Goal: Task Accomplishment & Management: Use online tool/utility

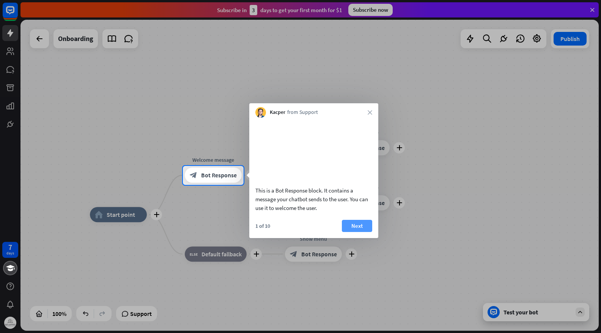
click at [353, 232] on button "Next" at bounding box center [357, 226] width 30 height 12
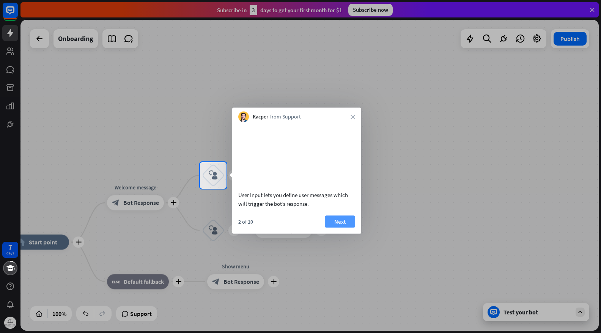
click at [338, 227] on button "Next" at bounding box center [340, 221] width 30 height 12
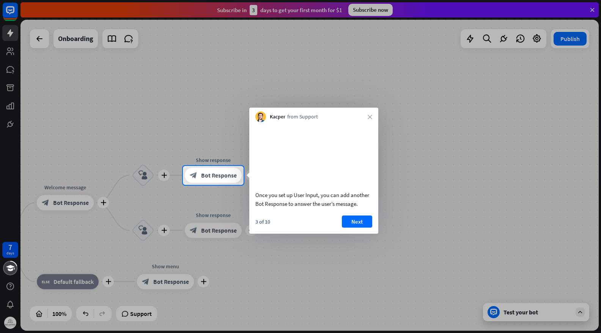
click at [352, 227] on button "Next" at bounding box center [357, 221] width 30 height 12
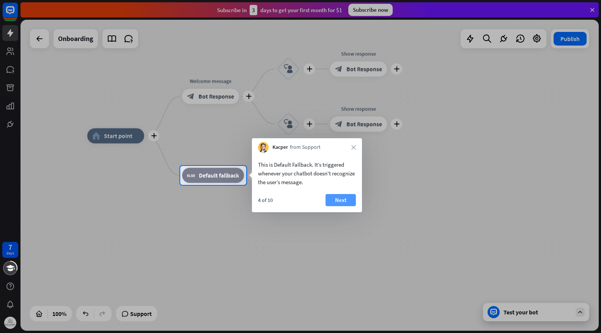
click at [338, 198] on button "Next" at bounding box center [341, 200] width 30 height 12
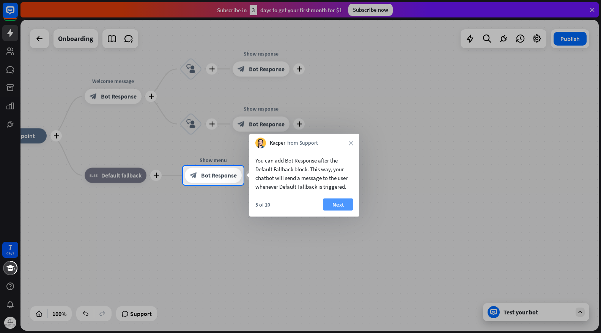
click at [343, 206] on button "Next" at bounding box center [338, 205] width 30 height 12
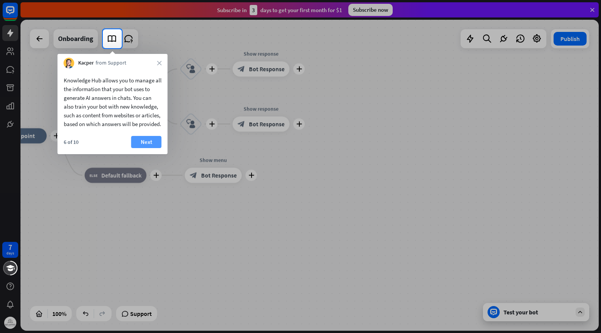
click at [151, 148] on button "Next" at bounding box center [146, 142] width 30 height 12
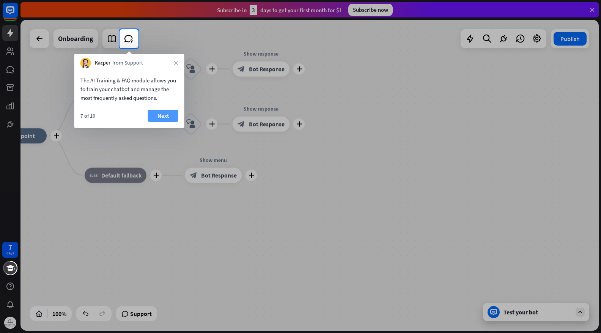
click at [160, 115] on button "Next" at bounding box center [163, 116] width 30 height 12
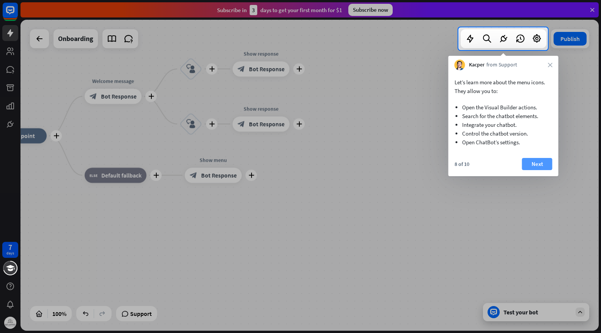
click at [537, 158] on button "Next" at bounding box center [537, 164] width 30 height 12
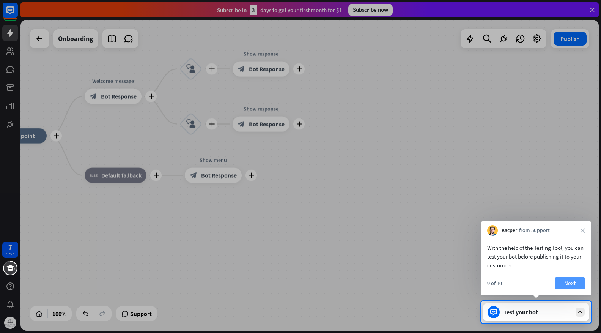
click at [572, 283] on button "Next" at bounding box center [570, 283] width 30 height 12
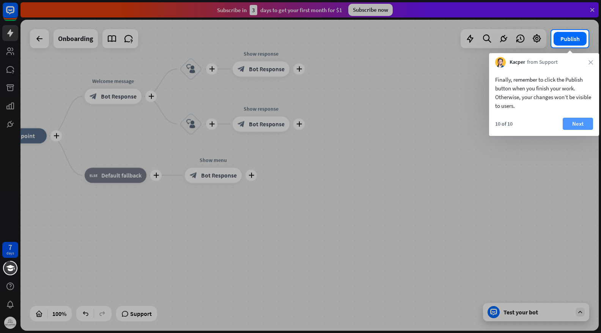
click at [581, 124] on button "Next" at bounding box center [578, 124] width 30 height 12
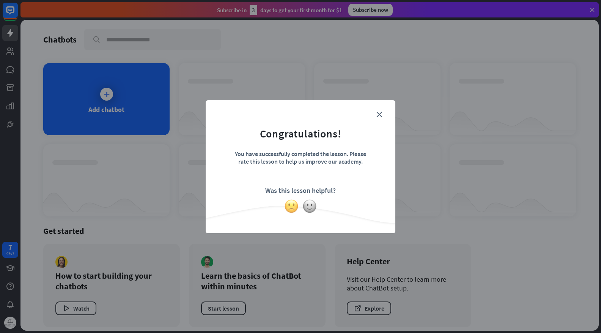
click at [293, 205] on img at bounding box center [291, 206] width 14 height 14
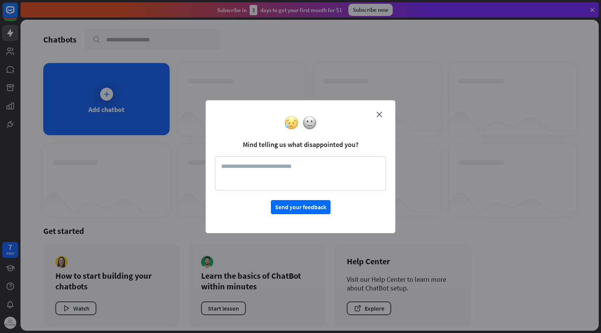
click at [293, 205] on button "Send your feedback" at bounding box center [301, 207] width 60 height 14
click at [380, 114] on icon "close" at bounding box center [380, 115] width 6 height 6
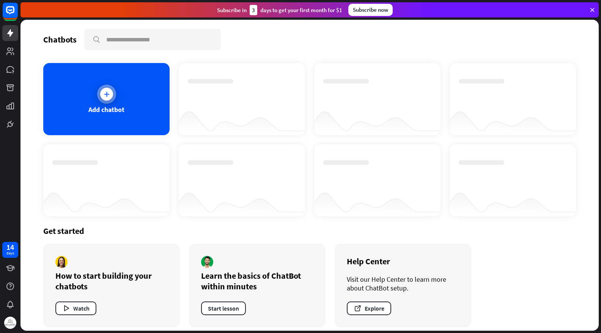
click at [124, 117] on div "Add chatbot" at bounding box center [106, 99] width 126 height 72
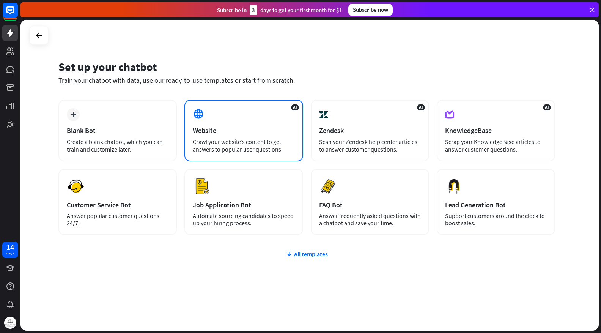
click at [210, 148] on div "Crawl your website’s content to get answers to popular user questions." at bounding box center [244, 145] width 102 height 15
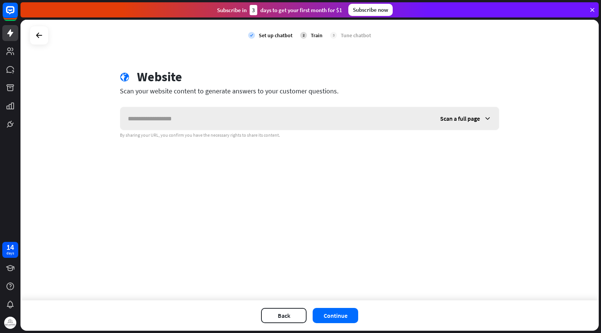
click at [187, 125] on input "text" at bounding box center [276, 118] width 312 height 23
type input "**********"
click at [459, 118] on span "Scan a full page" at bounding box center [460, 119] width 40 height 8
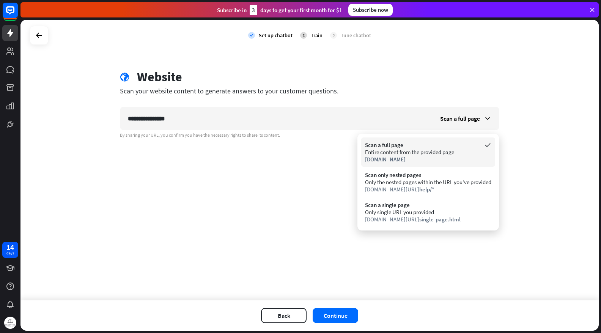
click at [438, 148] on div "Entire content from the provided page" at bounding box center [428, 151] width 126 height 7
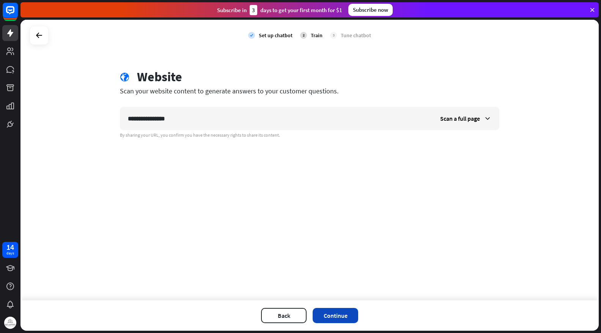
click at [336, 315] on button "Continue" at bounding box center [336, 315] width 46 height 15
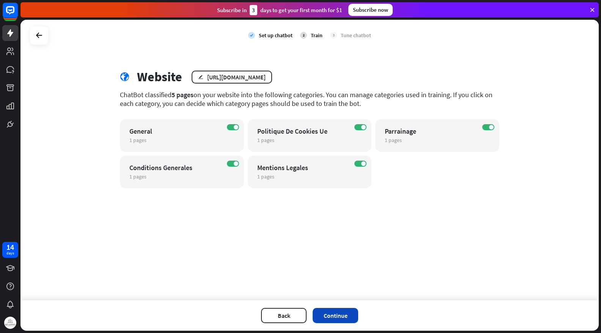
click at [346, 315] on button "Continue" at bounding box center [336, 315] width 46 height 15
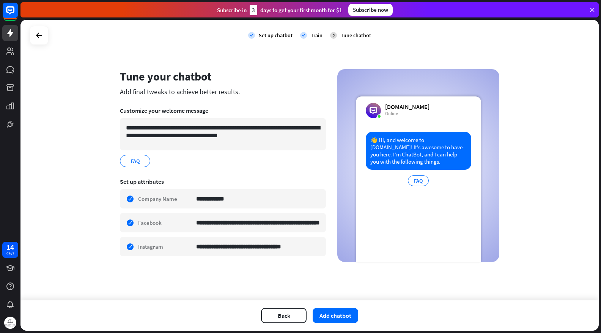
click at [401, 112] on div "Online" at bounding box center [407, 113] width 44 height 6
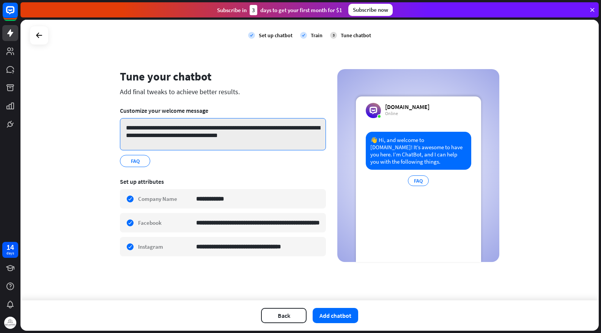
drag, startPoint x: 270, startPoint y: 139, endPoint x: 127, endPoint y: 123, distance: 144.3
click at [127, 123] on textarea "**********" at bounding box center [223, 134] width 206 height 32
click at [268, 137] on textarea "**********" at bounding box center [223, 134] width 206 height 32
drag, startPoint x: 268, startPoint y: 137, endPoint x: 87, endPoint y: 128, distance: 181.7
click at [87, 128] on div "**********" at bounding box center [309, 160] width 578 height 280
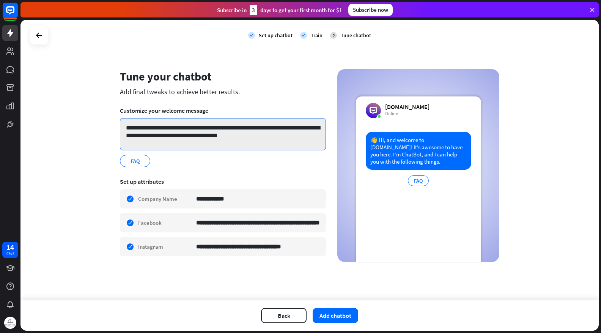
paste textarea "**********"
click at [141, 128] on textarea "**********" at bounding box center [223, 134] width 206 height 32
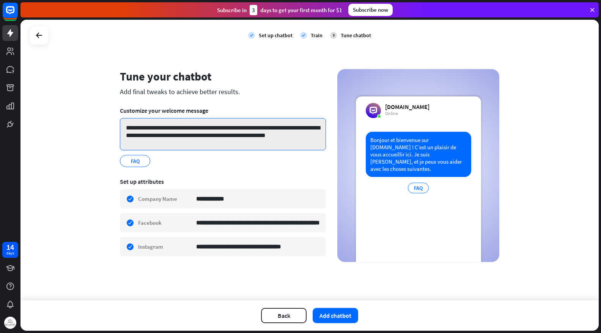
drag, startPoint x: 292, startPoint y: 137, endPoint x: 115, endPoint y: 137, distance: 176.9
click at [115, 137] on div "**********" at bounding box center [310, 167] width 398 height 197
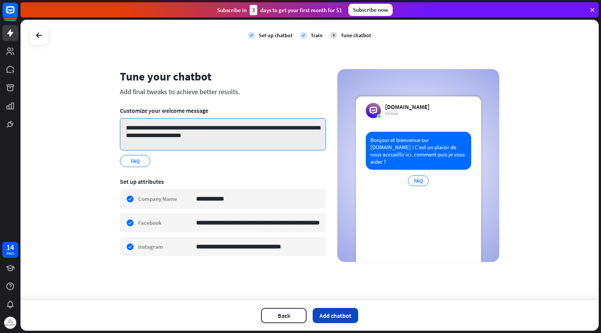
type textarea "**********"
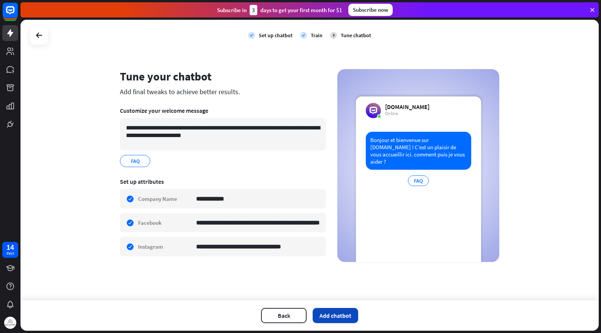
click at [334, 315] on button "Add chatbot" at bounding box center [336, 315] width 46 height 15
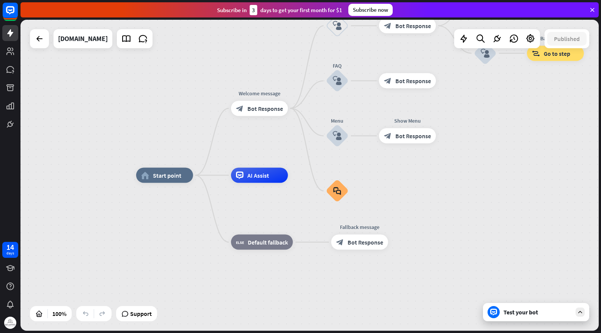
click at [514, 312] on div "Test your bot" at bounding box center [538, 312] width 68 height 8
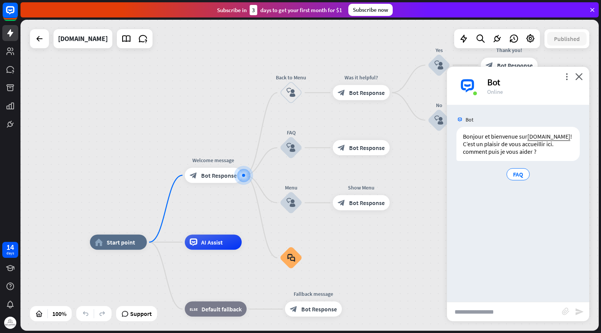
click at [503, 312] on input "text" at bounding box center [504, 311] width 115 height 19
type input "**********"
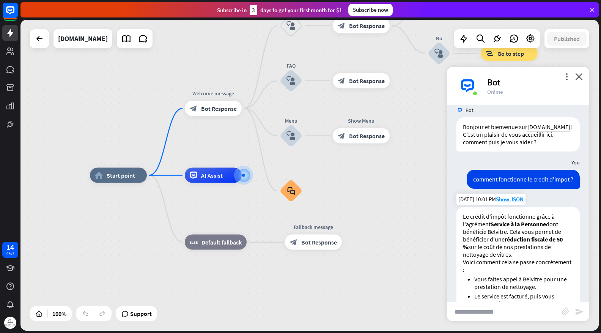
scroll to position [135, 0]
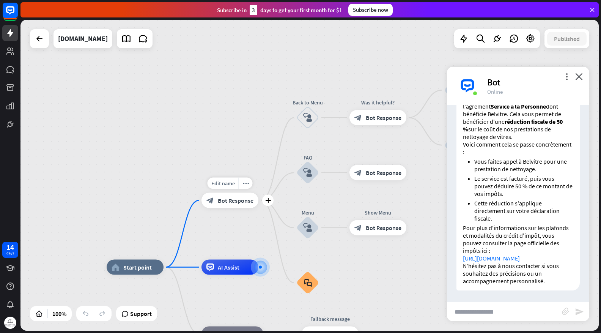
click at [240, 205] on div "block_bot_response Bot Response" at bounding box center [230, 199] width 57 height 15
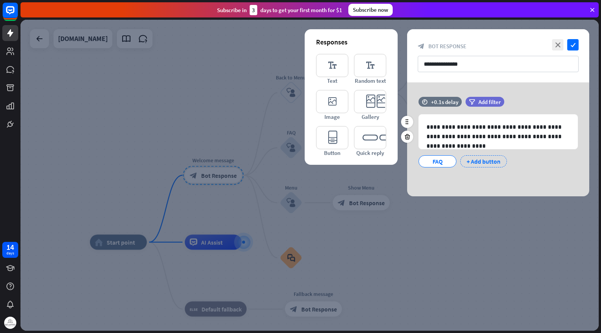
click at [485, 165] on div "+ Add button" at bounding box center [483, 161] width 47 height 12
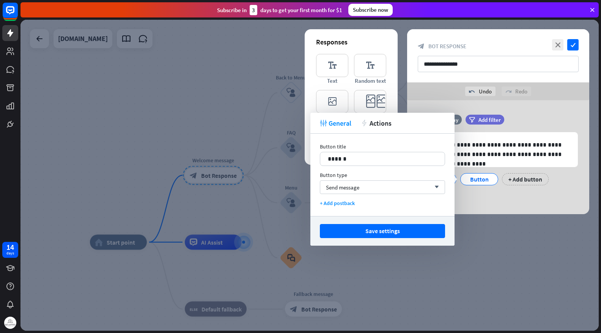
click at [391, 197] on div "Button title 14 ****** Button type Send message arrow_down + Add postback" at bounding box center [382, 175] width 144 height 82
click at [391, 189] on div "Send message arrow_down" at bounding box center [382, 187] width 125 height 14
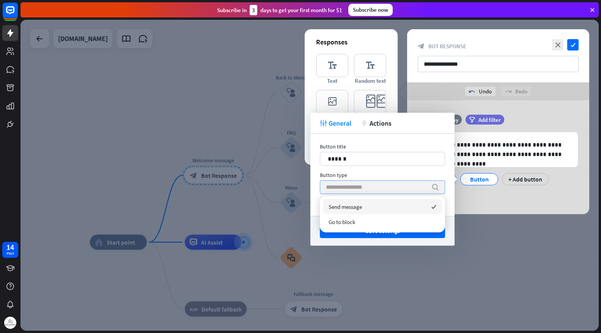
click at [391, 189] on input "search" at bounding box center [377, 187] width 102 height 13
click at [447, 277] on div at bounding box center [309, 175] width 578 height 311
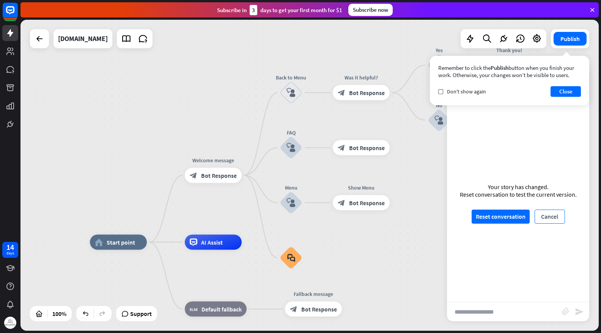
click at [544, 213] on button "Cancel" at bounding box center [550, 217] width 30 height 14
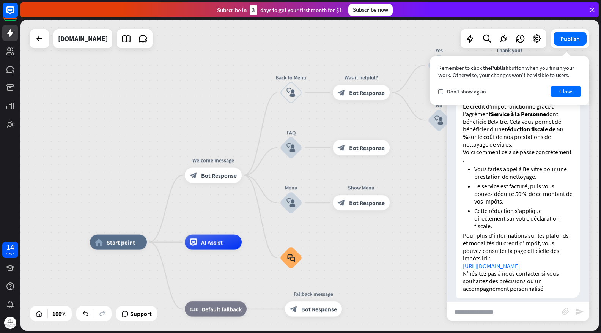
scroll to position [135, 0]
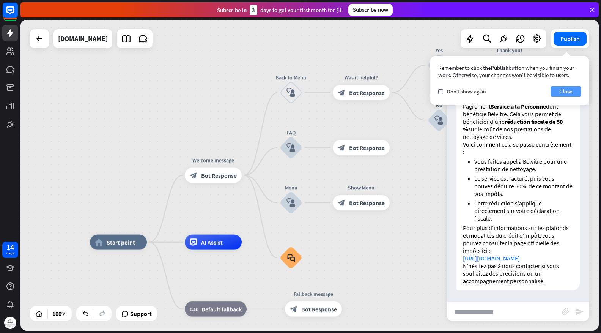
click at [562, 91] on button "Close" at bounding box center [566, 91] width 30 height 11
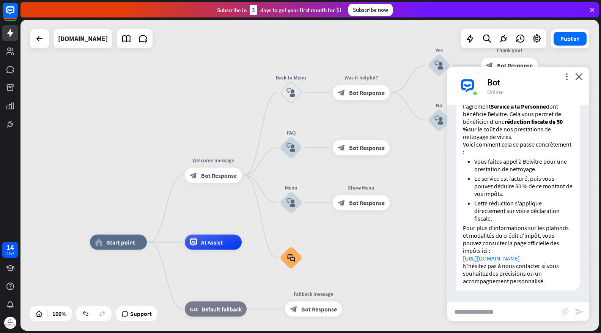
click at [488, 309] on input "text" at bounding box center [504, 311] width 115 height 19
type input "**********"
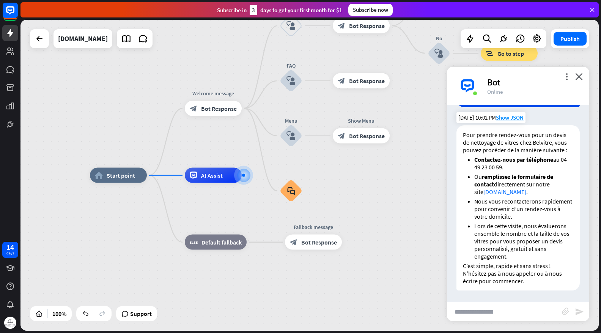
scroll to position [363, 0]
click at [510, 311] on input "text" at bounding box center [504, 311] width 115 height 19
type input "**********"
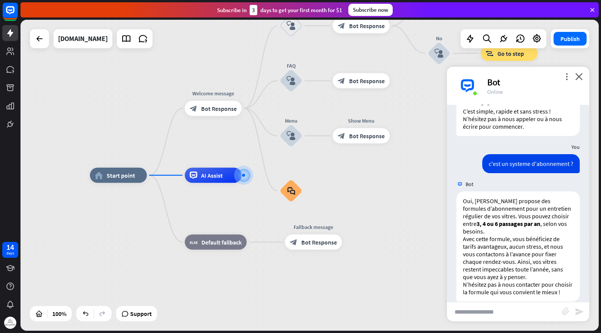
scroll to position [536, 0]
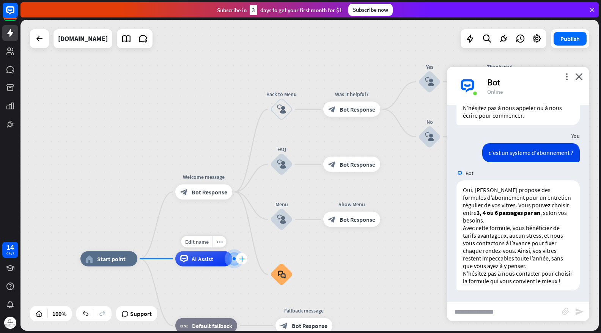
click at [241, 258] on icon "plus" at bounding box center [242, 258] width 6 height 5
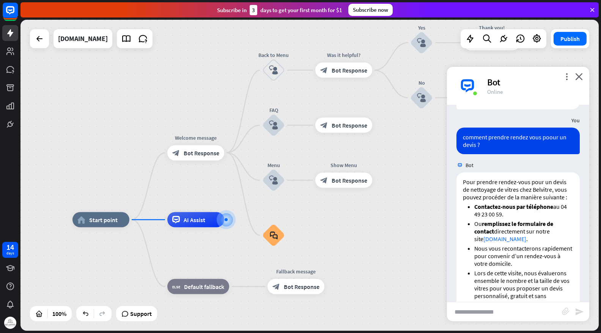
scroll to position [317, 0]
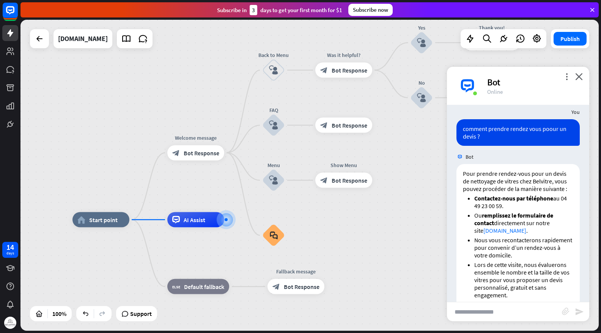
click at [566, 84] on div "Bot" at bounding box center [533, 82] width 93 height 12
click at [566, 82] on div "Bot" at bounding box center [533, 82] width 93 height 12
click at [566, 77] on icon "more_vert" at bounding box center [566, 76] width 7 height 7
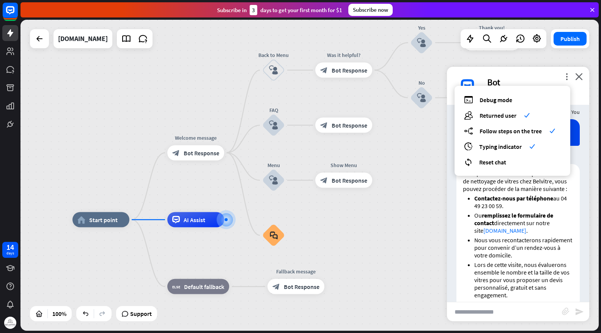
click at [525, 79] on div "Bot" at bounding box center [533, 82] width 93 height 12
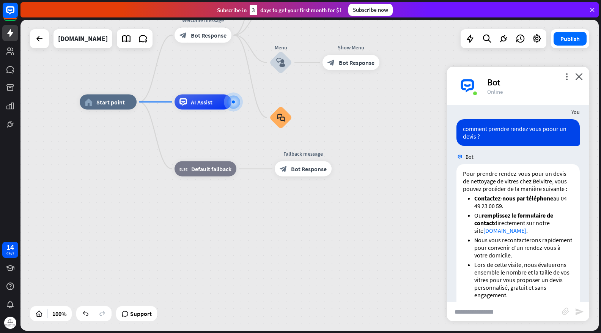
click at [389, 237] on div "home_2 Start point Welcome message block_bot_response Bot Response Back to Menu…" at bounding box center [369, 257] width 578 height 311
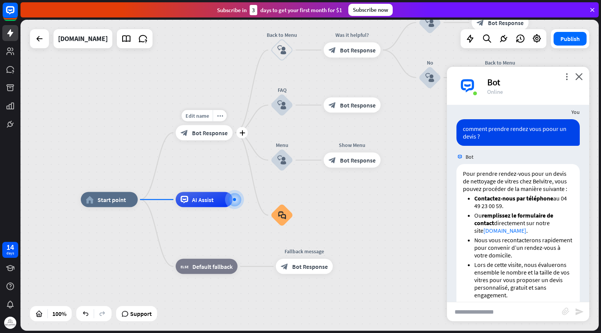
click at [200, 135] on span "Bot Response" at bounding box center [210, 133] width 36 height 8
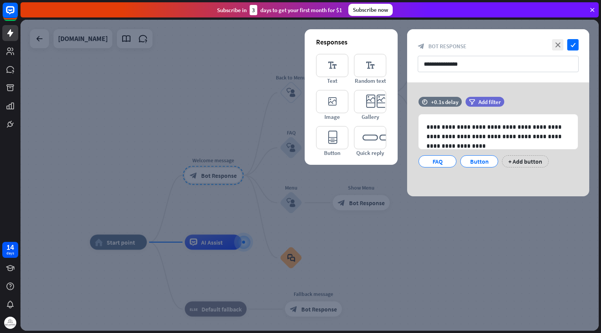
click at [420, 222] on div at bounding box center [309, 175] width 578 height 311
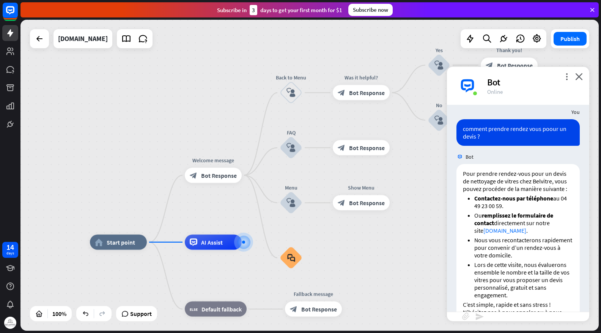
scroll to position [324, 0]
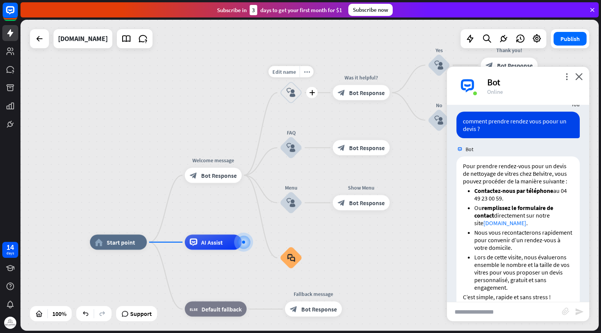
click at [290, 97] on icon "block_user_input" at bounding box center [291, 92] width 9 height 9
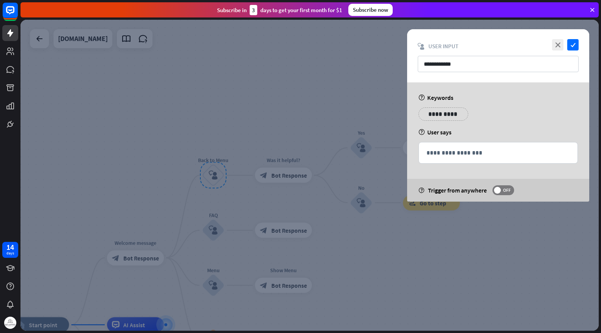
click at [216, 230] on div at bounding box center [309, 175] width 578 height 311
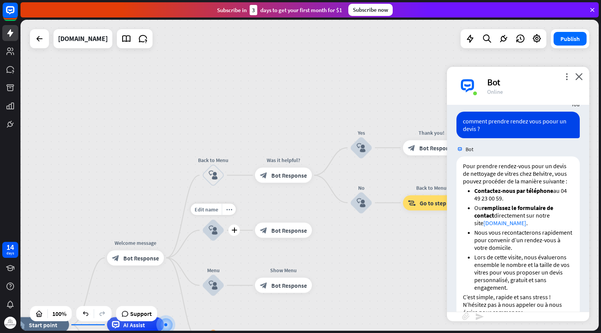
scroll to position [332, 0]
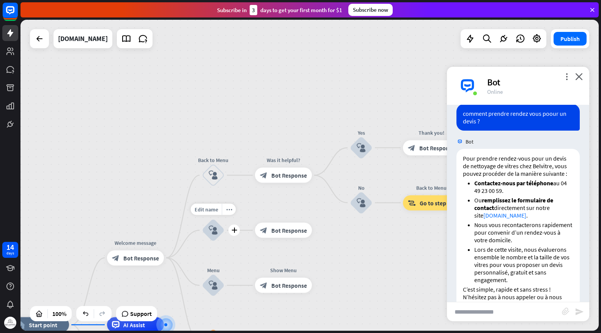
click at [216, 230] on icon "block_user_input" at bounding box center [213, 230] width 9 height 9
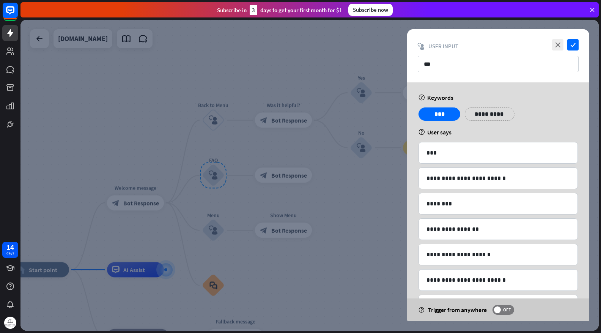
click at [216, 232] on div at bounding box center [309, 175] width 578 height 311
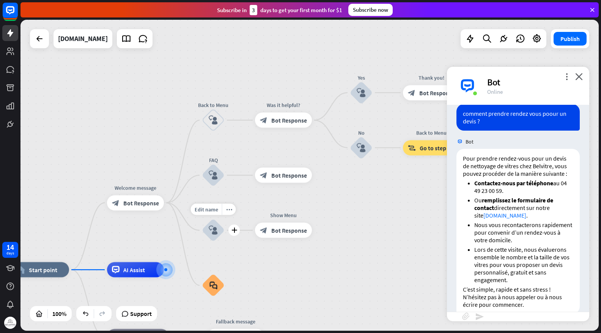
scroll to position [339, 0]
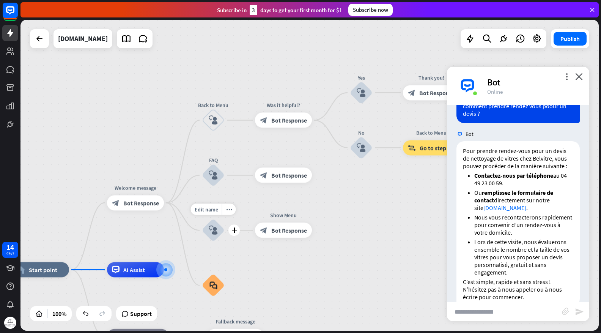
click at [216, 232] on icon "block_user_input" at bounding box center [213, 230] width 9 height 9
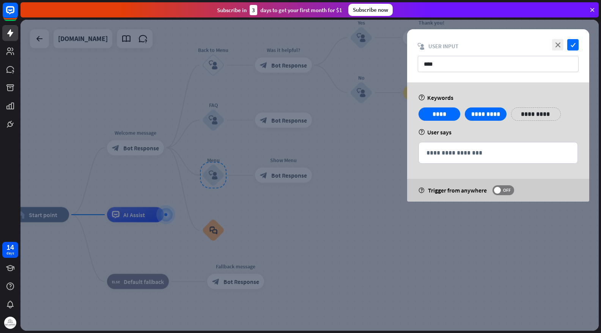
click at [290, 224] on div at bounding box center [309, 175] width 578 height 311
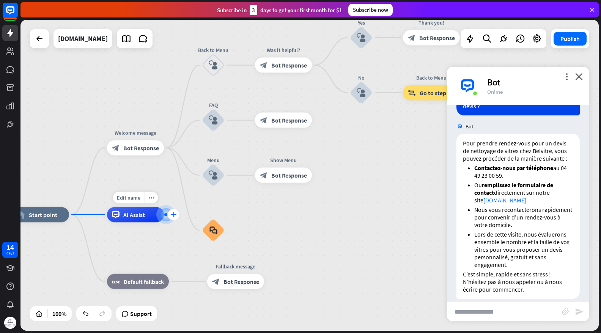
click at [169, 215] on div "plus" at bounding box center [173, 214] width 11 height 11
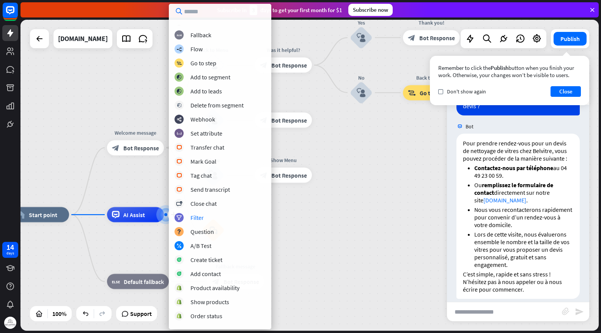
scroll to position [0, 0]
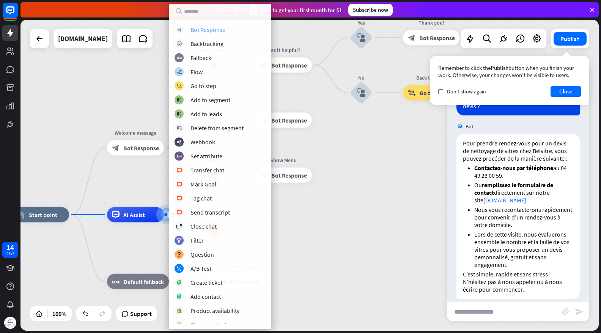
click at [215, 32] on div "Bot Response" at bounding box center [208, 30] width 35 height 8
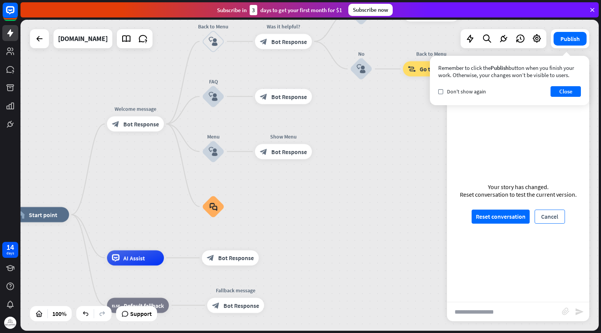
click at [549, 219] on button "Cancel" at bounding box center [550, 217] width 30 height 14
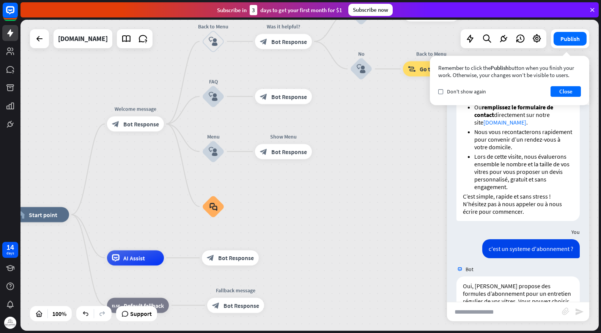
scroll to position [477, 0]
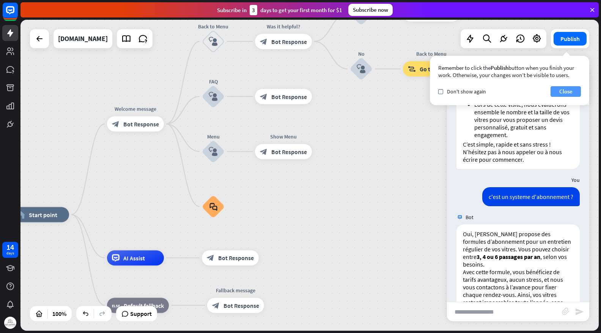
click at [571, 95] on button "Close" at bounding box center [566, 91] width 30 height 11
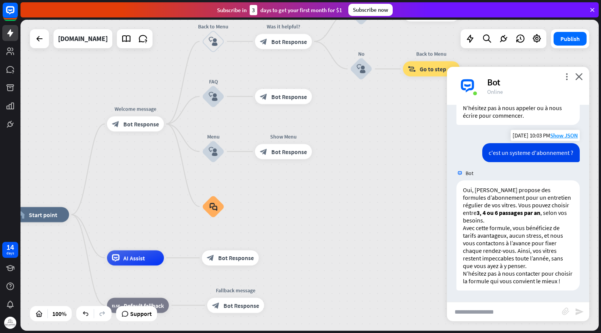
scroll to position [536, 0]
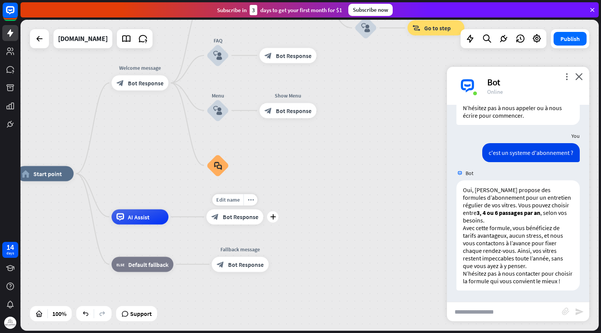
click at [230, 222] on div "block_bot_response Bot Response" at bounding box center [234, 216] width 57 height 15
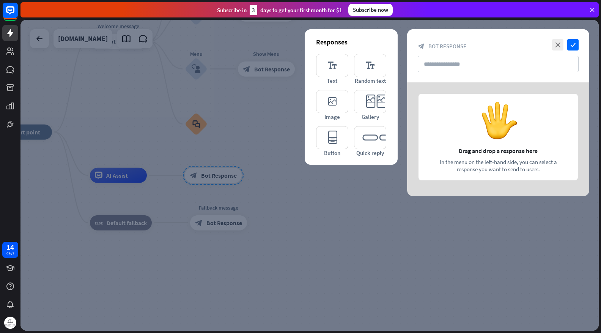
click at [476, 154] on div at bounding box center [498, 139] width 182 height 114
click at [475, 65] on input "text" at bounding box center [498, 64] width 161 height 16
click at [460, 128] on div at bounding box center [498, 139] width 182 height 114
click at [559, 43] on icon "close" at bounding box center [557, 44] width 11 height 11
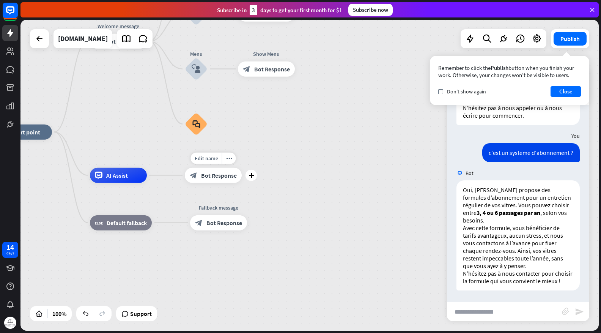
click at [227, 180] on div "block_bot_response Bot Response" at bounding box center [213, 175] width 57 height 15
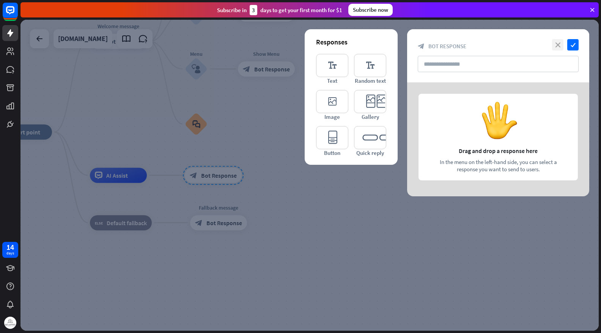
click at [557, 48] on icon "close" at bounding box center [557, 44] width 11 height 11
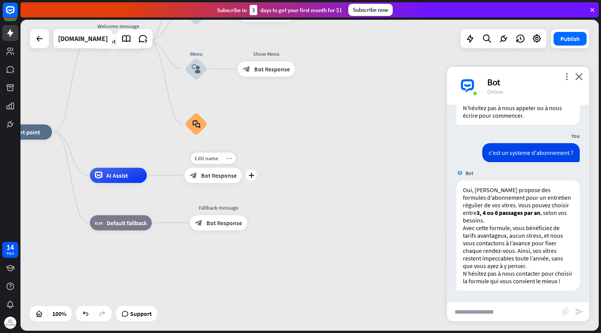
click at [227, 159] on icon "more_horiz" at bounding box center [229, 158] width 6 height 6
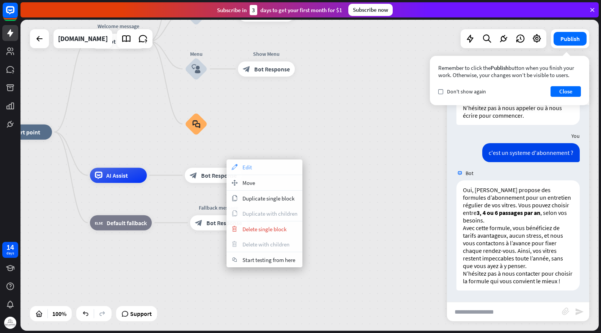
click at [245, 172] on div "appearance Edit" at bounding box center [265, 166] width 76 height 15
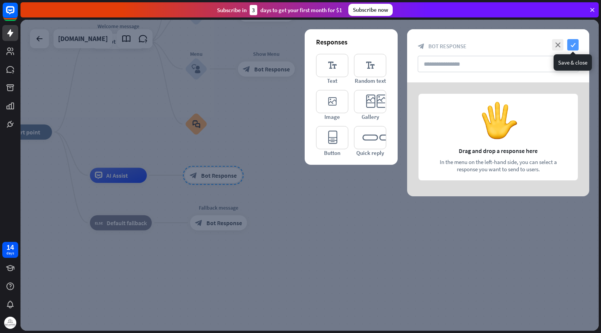
click at [573, 43] on icon "check" at bounding box center [572, 44] width 11 height 11
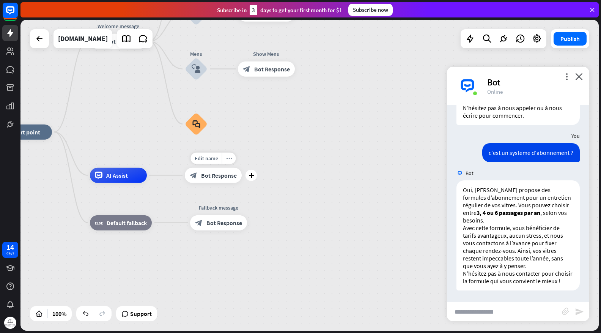
click at [231, 157] on icon "more_horiz" at bounding box center [229, 158] width 6 height 6
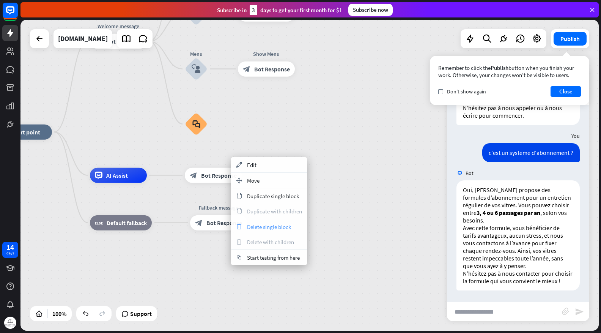
click at [263, 223] on span "Delete single block" at bounding box center [269, 226] width 44 height 7
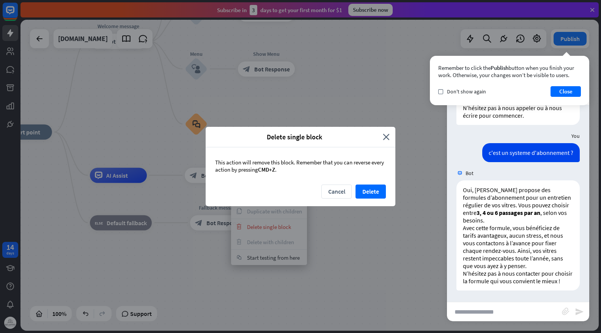
click at [369, 181] on div "This action will remove this block. Remember that you can reverse every action …" at bounding box center [301, 165] width 190 height 37
click at [367, 190] on button "Delete" at bounding box center [371, 191] width 30 height 14
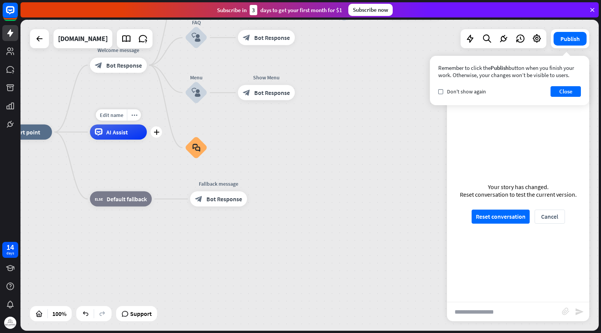
click at [147, 137] on div "Edit name more_horiz plus AI Assist" at bounding box center [118, 131] width 57 height 15
click at [155, 135] on div "plus" at bounding box center [156, 131] width 11 height 11
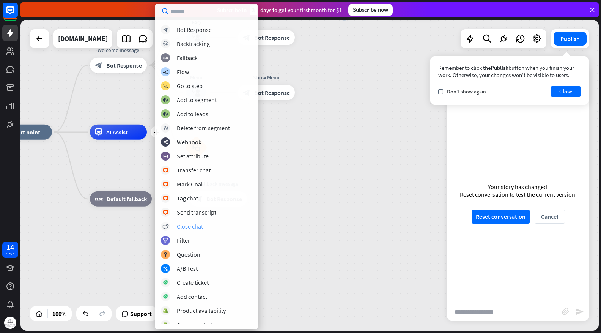
click at [199, 224] on div "Close chat" at bounding box center [190, 226] width 26 height 8
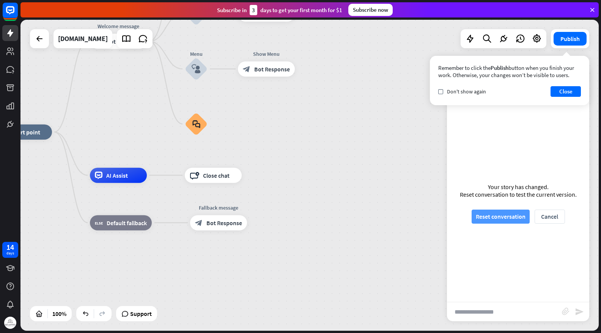
click at [500, 214] on button "Reset conversation" at bounding box center [501, 217] width 58 height 14
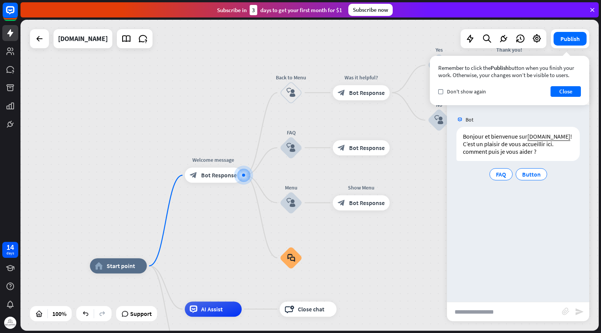
click at [498, 314] on input "text" at bounding box center [504, 311] width 115 height 19
type input "*****"
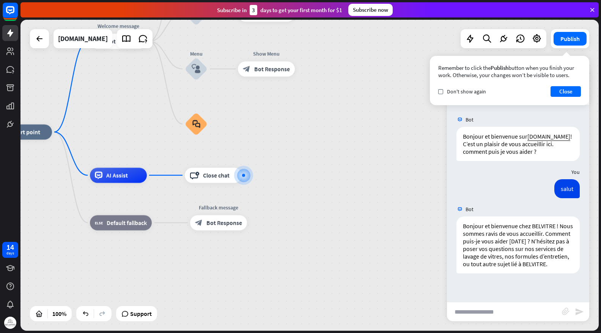
click at [487, 315] on input "text" at bounding box center [504, 311] width 115 height 19
type input "*"
type input "**********"
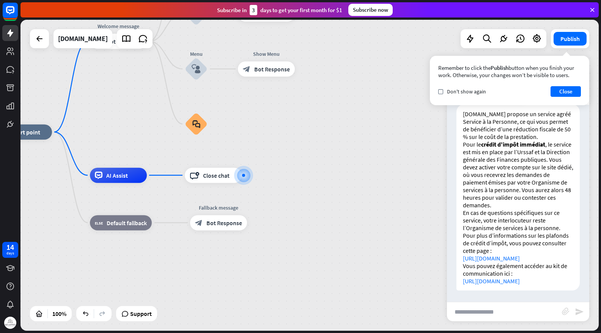
scroll to position [255, 0]
click at [232, 178] on div "block_close_chat Close chat" at bounding box center [213, 175] width 57 height 15
click at [222, 178] on span "Close chat" at bounding box center [216, 176] width 27 height 8
click at [197, 173] on icon "block_close_chat" at bounding box center [194, 176] width 9 height 8
click at [216, 177] on span "Close chat" at bounding box center [216, 176] width 27 height 8
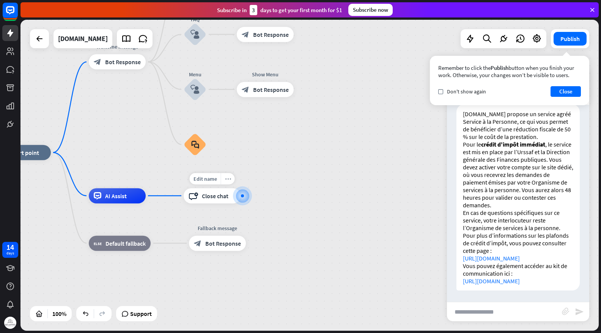
click at [225, 181] on icon "more_horiz" at bounding box center [228, 179] width 6 height 6
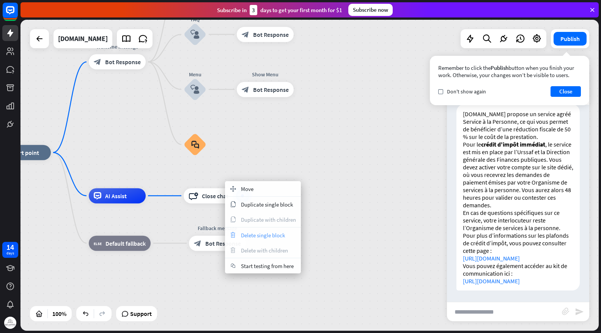
click at [266, 233] on span "Delete single block" at bounding box center [263, 235] width 44 height 7
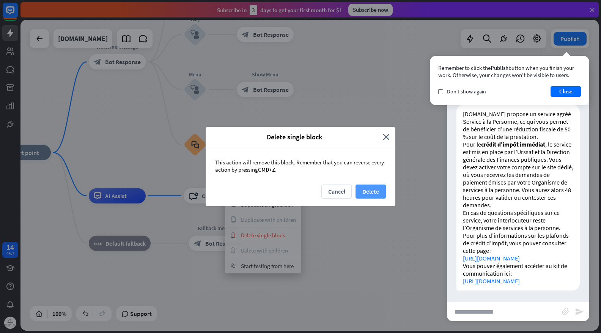
click at [376, 190] on button "Delete" at bounding box center [371, 191] width 30 height 14
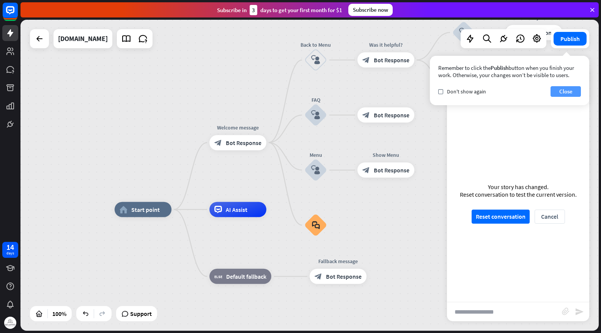
click at [572, 94] on button "Close" at bounding box center [566, 91] width 30 height 11
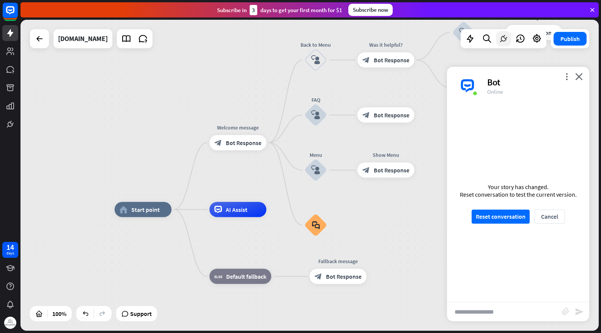
click at [503, 40] on icon at bounding box center [504, 39] width 10 height 10
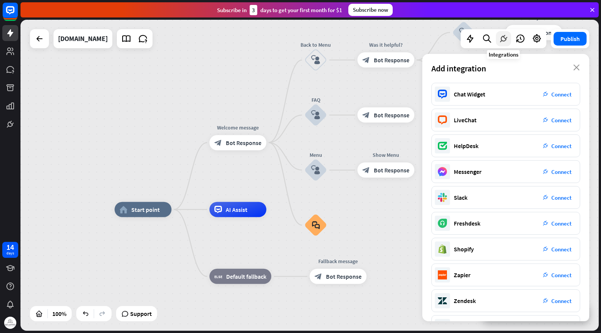
click at [503, 40] on icon at bounding box center [504, 39] width 10 height 10
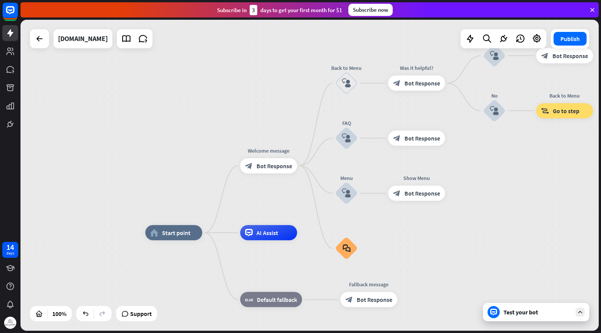
click at [47, 41] on div at bounding box center [39, 38] width 19 height 19
click at [39, 41] on icon at bounding box center [39, 38] width 9 height 9
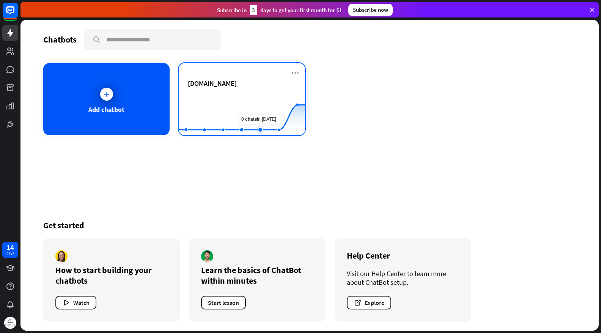
click at [254, 104] on rect at bounding box center [242, 116] width 126 height 47
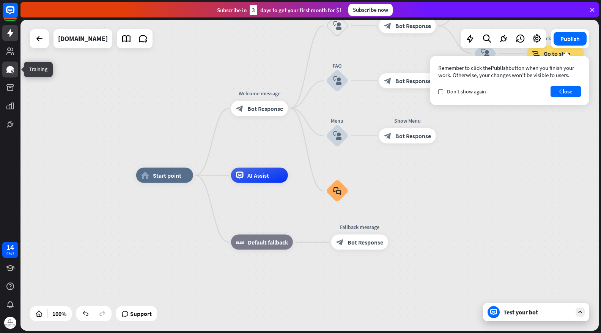
click at [12, 68] on icon at bounding box center [10, 69] width 8 height 7
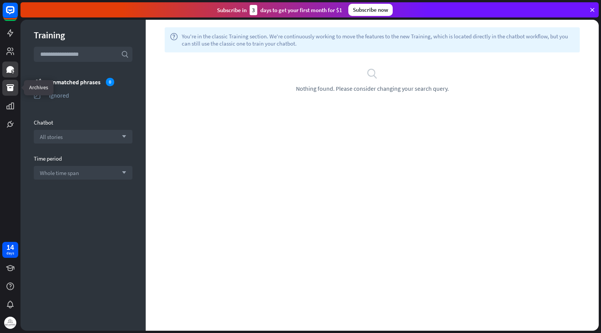
click at [13, 89] on icon at bounding box center [10, 87] width 9 height 9
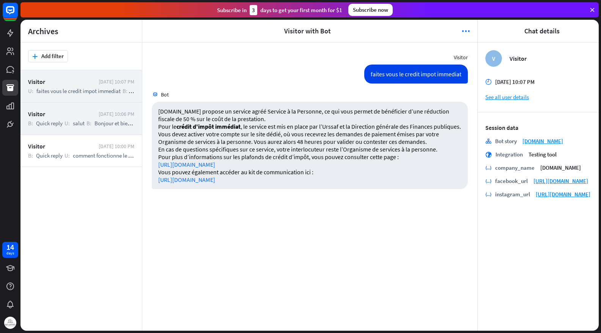
click at [85, 124] on div "B: Quick reply U: salut B: Bonjour et bienvenue chez BELVITRE ! Nous sommes rav…" at bounding box center [81, 123] width 106 height 7
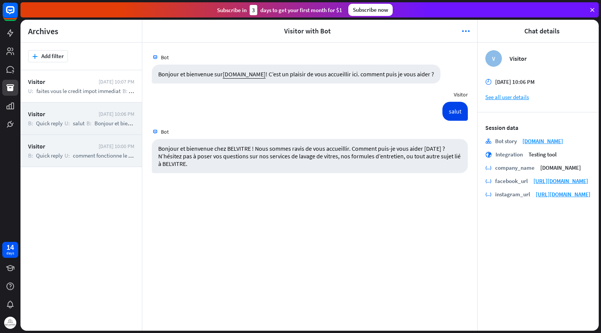
click at [81, 147] on div "Visitor" at bounding box center [61, 146] width 67 height 8
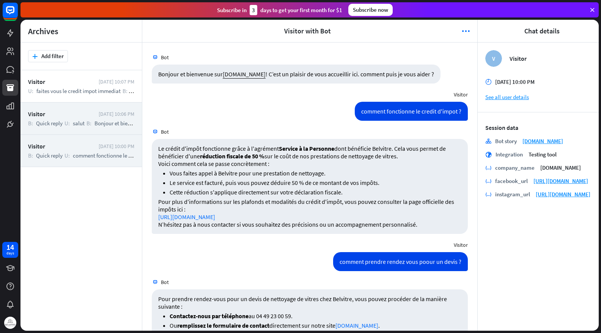
scroll to position [164, 0]
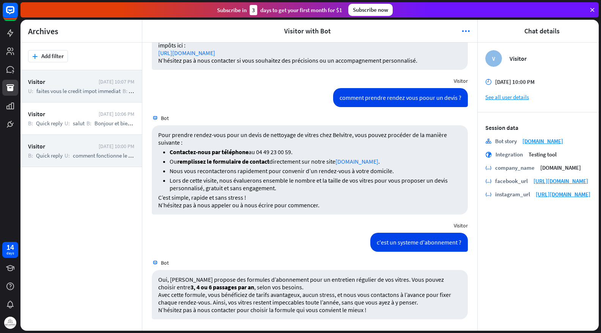
click at [71, 92] on span "faites vous le credit impot immediat" at bounding box center [78, 90] width 84 height 7
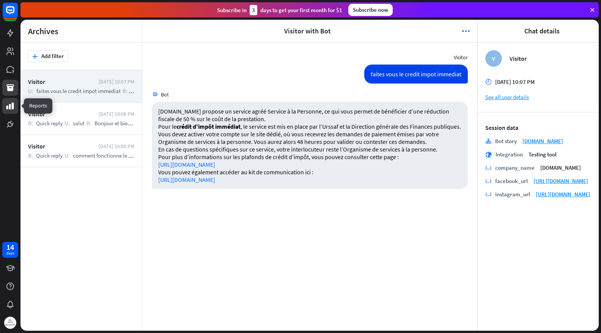
click at [11, 106] on icon at bounding box center [10, 105] width 8 height 7
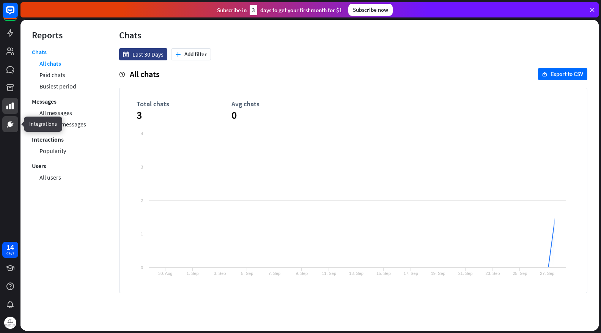
click at [13, 126] on icon at bounding box center [10, 124] width 9 height 9
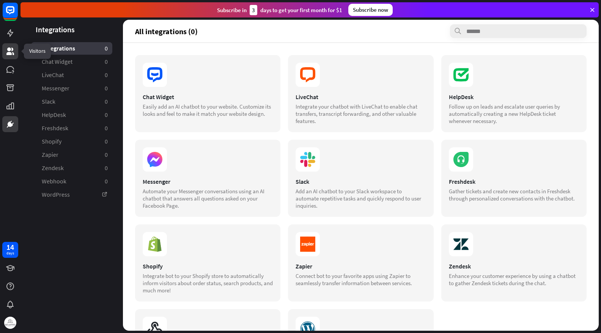
click at [6, 50] on icon at bounding box center [10, 51] width 9 height 9
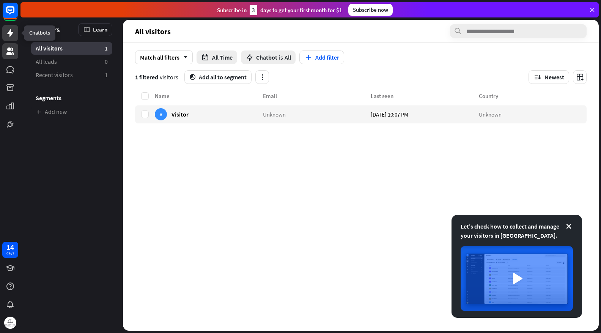
click at [13, 30] on icon at bounding box center [10, 32] width 9 height 9
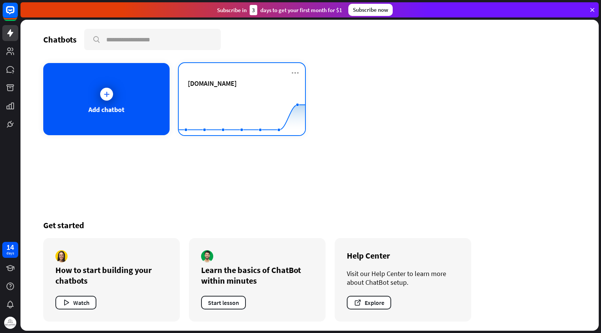
click at [239, 93] on rect at bounding box center [242, 116] width 126 height 47
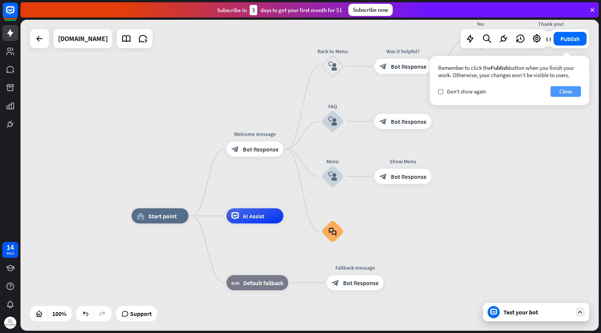
click at [570, 95] on button "Close" at bounding box center [566, 91] width 30 height 11
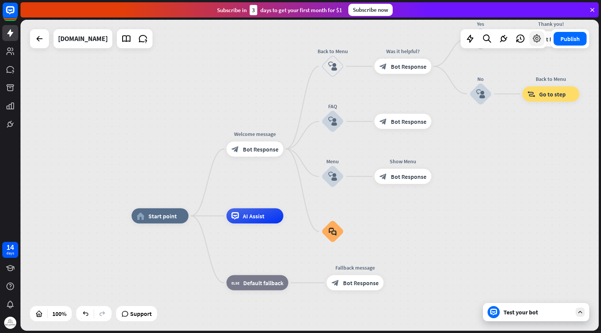
click at [536, 43] on icon at bounding box center [537, 39] width 10 height 10
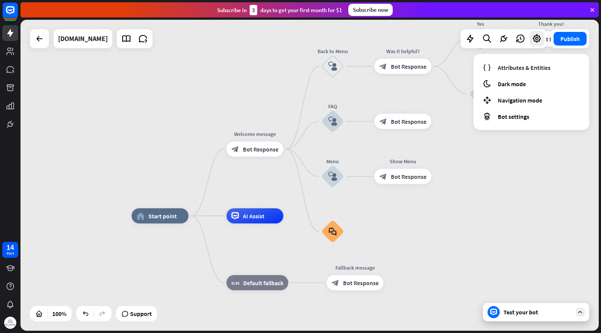
click at [520, 161] on div "home_2 Start point Welcome message block_bot_response Bot Response Back to Menu…" at bounding box center [309, 175] width 578 height 311
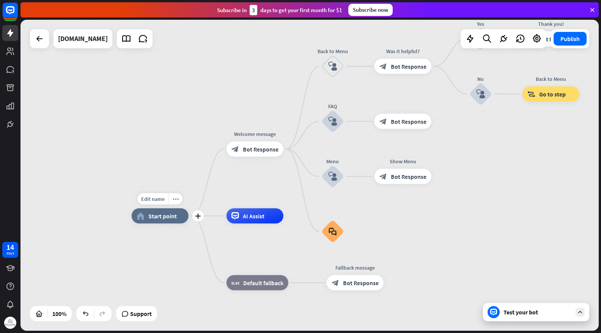
click at [171, 219] on span "Start point" at bounding box center [162, 216] width 28 height 8
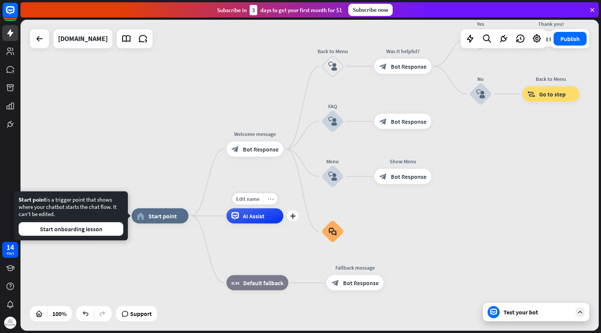
click at [272, 202] on div "more_horiz" at bounding box center [270, 198] width 14 height 11
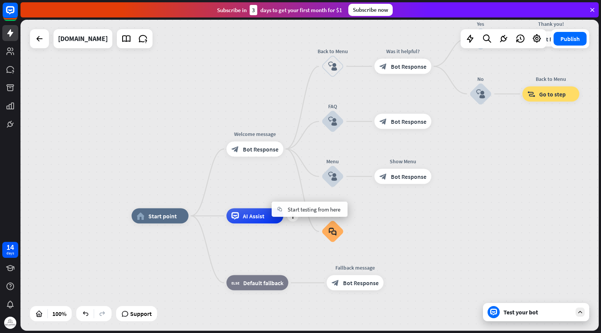
click at [255, 224] on div "plus AI Assist" at bounding box center [255, 215] width 57 height 15
click at [179, 202] on div "more_horiz" at bounding box center [176, 198] width 14 height 11
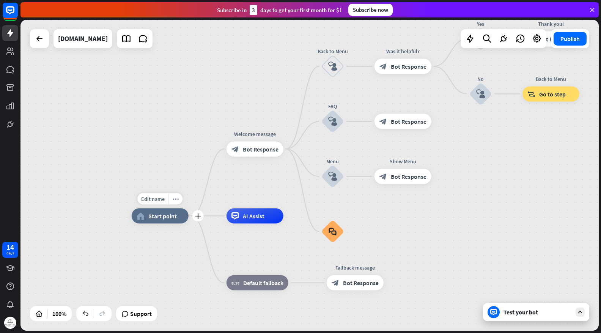
click at [174, 219] on span "Start point" at bounding box center [162, 216] width 28 height 8
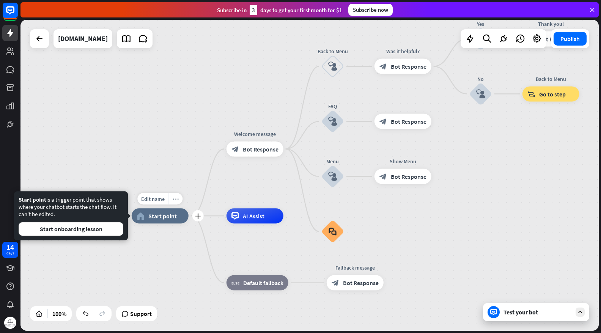
click at [174, 201] on icon "more_horiz" at bounding box center [176, 199] width 6 height 6
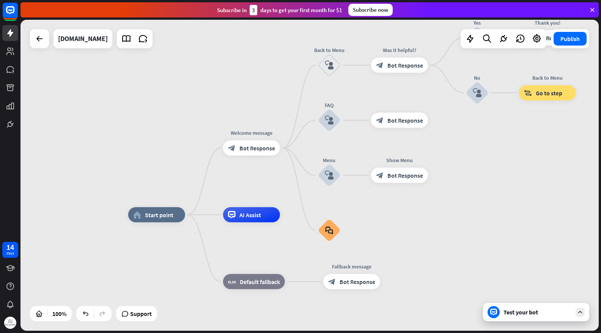
click at [591, 11] on icon at bounding box center [592, 9] width 7 height 7
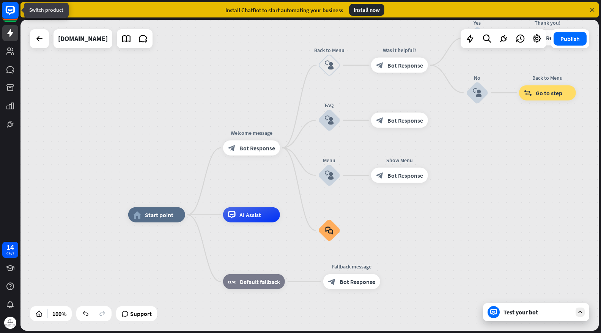
click at [10, 10] on icon at bounding box center [10, 10] width 5 height 2
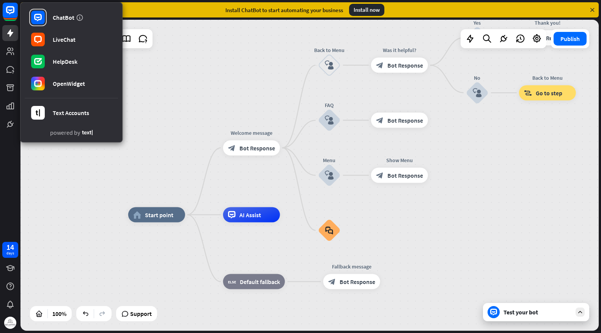
click at [153, 87] on div "home_2 Start point Welcome message block_bot_response Bot Response Back to Menu…" at bounding box center [309, 175] width 578 height 311
click at [154, 100] on div "home_2 Start point Welcome message block_bot_response Bot Response Back to Menu…" at bounding box center [309, 175] width 578 height 311
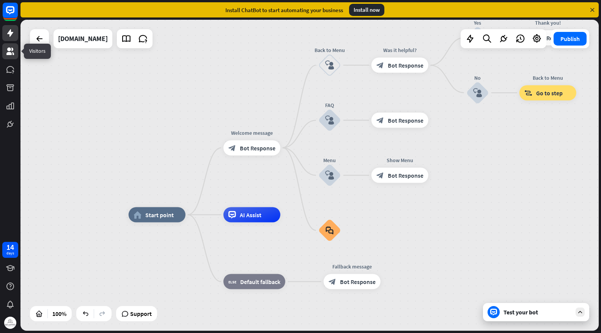
click at [14, 55] on icon at bounding box center [10, 51] width 9 height 9
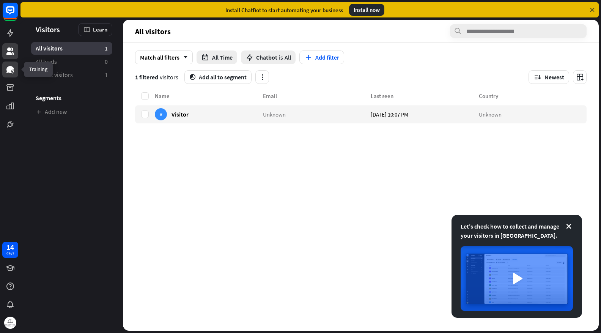
click at [14, 66] on icon at bounding box center [10, 69] width 9 height 9
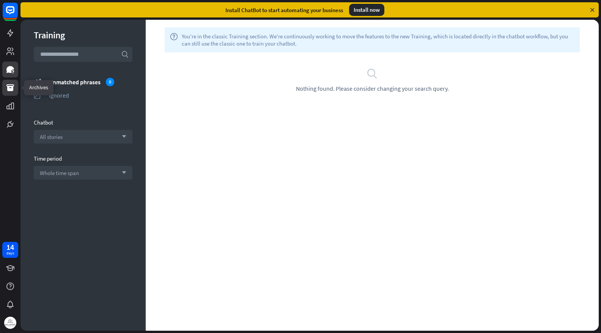
click at [10, 88] on icon at bounding box center [10, 87] width 8 height 7
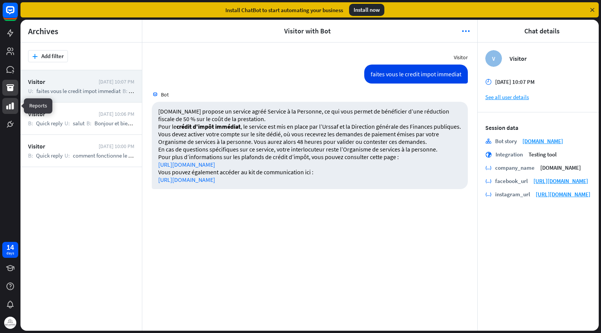
click at [10, 108] on icon at bounding box center [10, 105] width 8 height 7
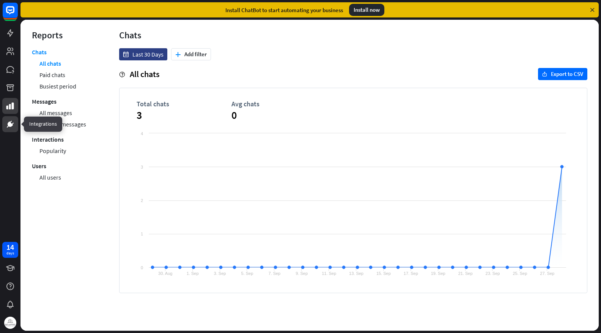
click at [12, 121] on icon at bounding box center [10, 124] width 9 height 9
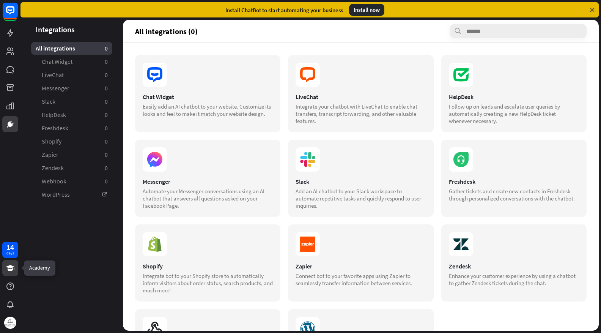
click at [12, 265] on icon at bounding box center [10, 267] width 9 height 9
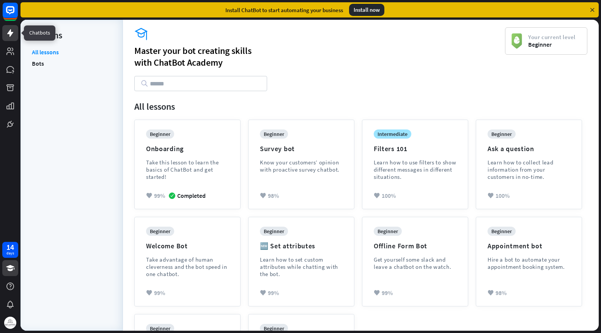
click at [13, 32] on icon at bounding box center [10, 33] width 6 height 8
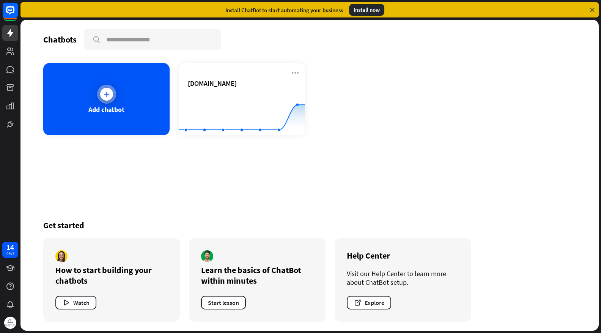
click at [143, 114] on div "Add chatbot" at bounding box center [106, 99] width 126 height 72
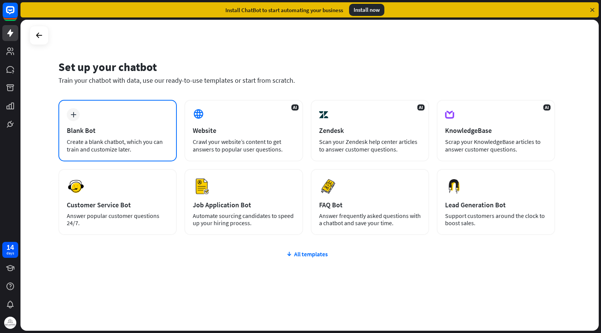
click at [133, 147] on div "Create a blank chatbot, which you can train and customize later." at bounding box center [118, 145] width 102 height 15
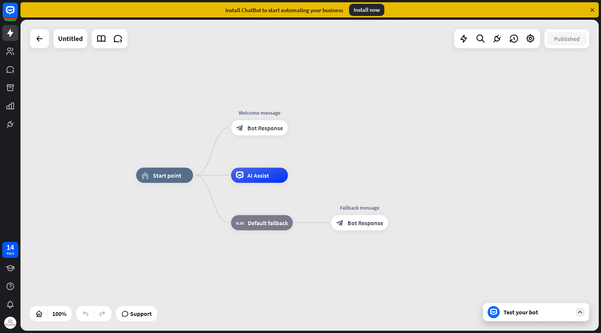
click at [38, 47] on div at bounding box center [39, 38] width 19 height 19
click at [38, 42] on icon at bounding box center [39, 38] width 9 height 9
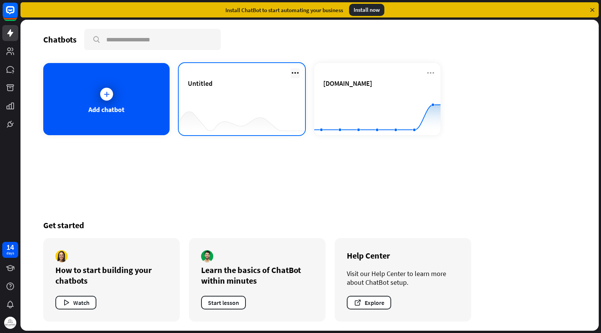
click at [296, 75] on icon at bounding box center [295, 72] width 9 height 9
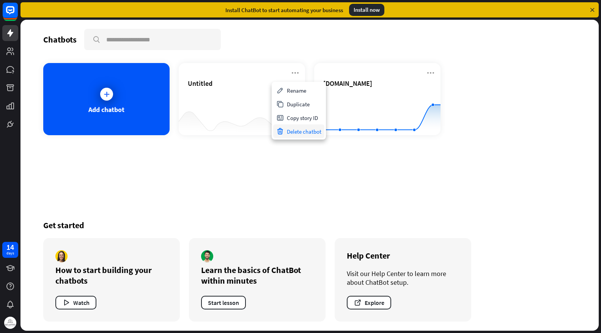
click at [297, 132] on div "Delete chatbot" at bounding box center [298, 131] width 51 height 14
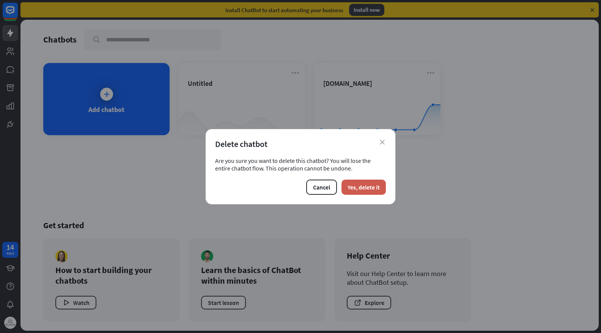
click at [364, 186] on button "Yes, delete it" at bounding box center [364, 187] width 44 height 15
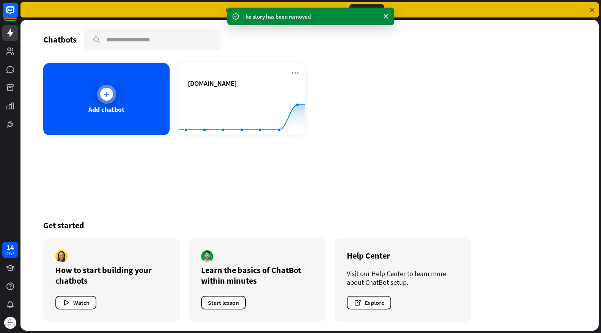
click at [153, 116] on div "Add chatbot" at bounding box center [106, 99] width 126 height 72
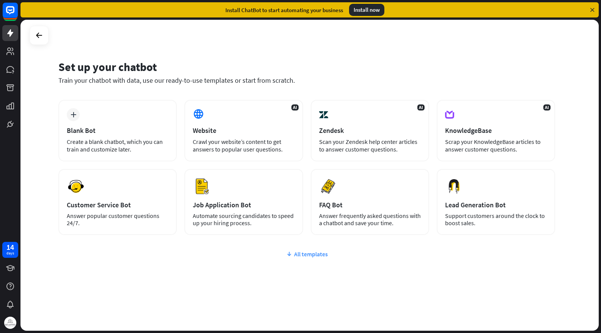
click at [307, 254] on div "All templates" at bounding box center [306, 254] width 497 height 8
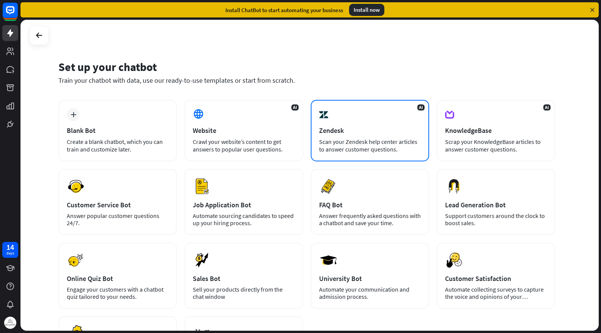
click at [375, 140] on div "Scan your Zendesk help center articles to answer customer questions." at bounding box center [370, 145] width 102 height 15
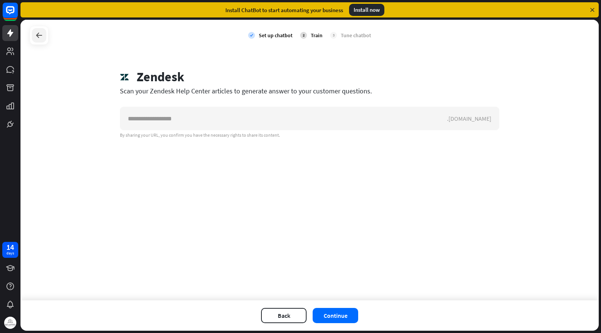
click at [36, 33] on icon at bounding box center [39, 35] width 9 height 9
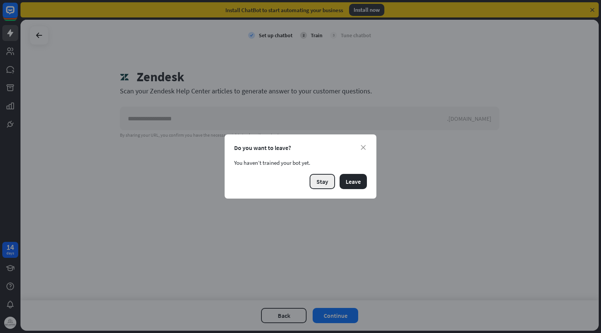
click at [328, 178] on button "Stay" at bounding box center [322, 181] width 25 height 15
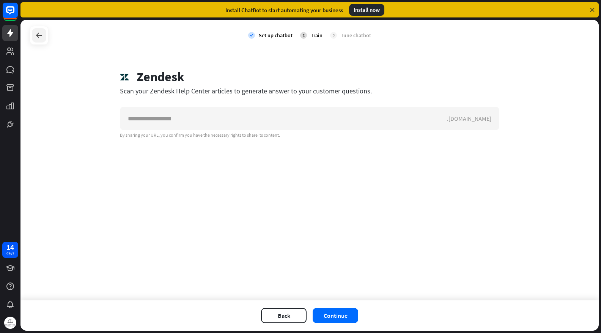
click at [37, 40] on div at bounding box center [39, 35] width 14 height 14
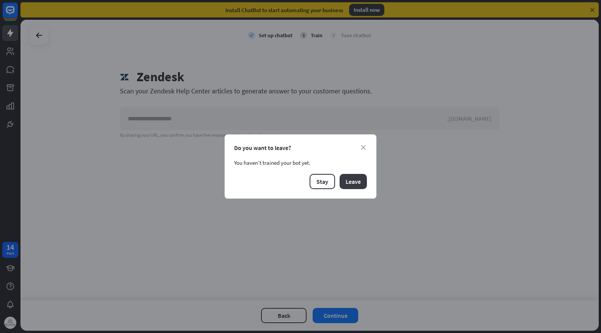
click at [350, 183] on button "Leave" at bounding box center [353, 181] width 27 height 15
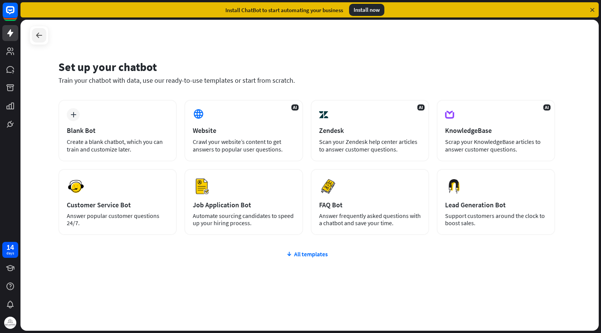
click at [36, 39] on icon at bounding box center [39, 35] width 9 height 9
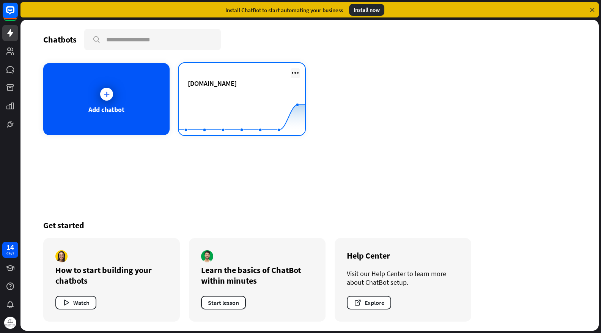
click at [295, 74] on icon at bounding box center [295, 72] width 9 height 9
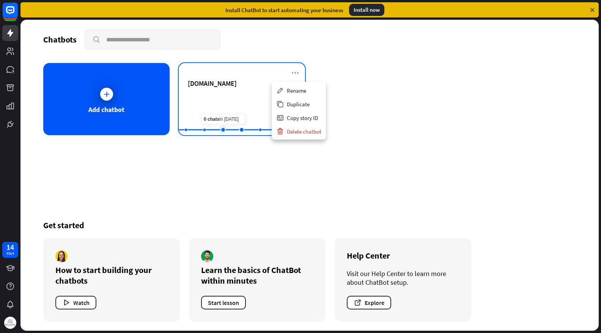
click at [232, 101] on rect at bounding box center [242, 116] width 126 height 47
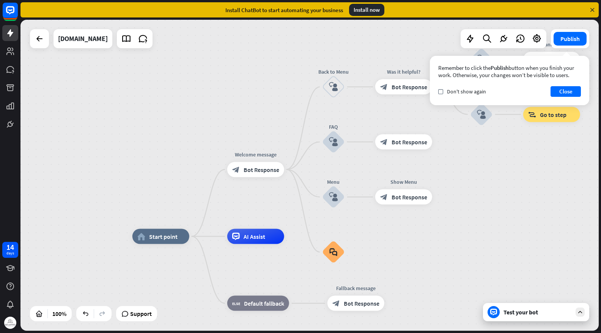
click at [537, 317] on div "Test your bot" at bounding box center [536, 312] width 106 height 18
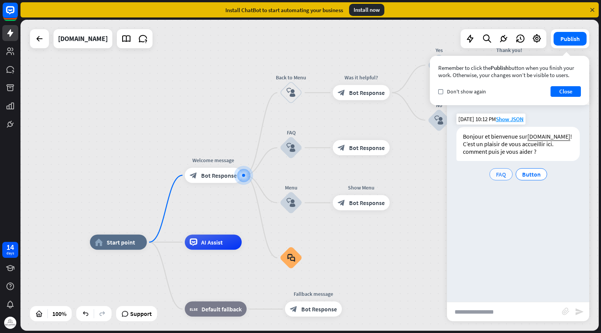
click at [505, 176] on span "FAQ" at bounding box center [501, 174] width 10 height 8
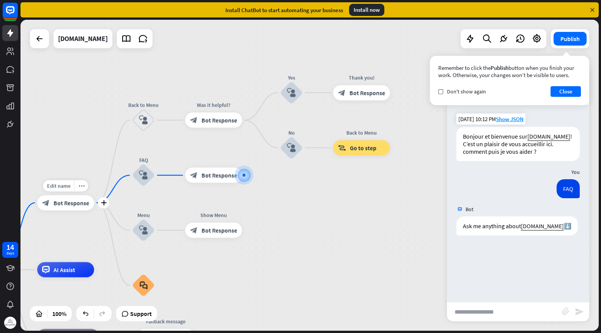
click at [77, 206] on span "Bot Response" at bounding box center [72, 203] width 36 height 8
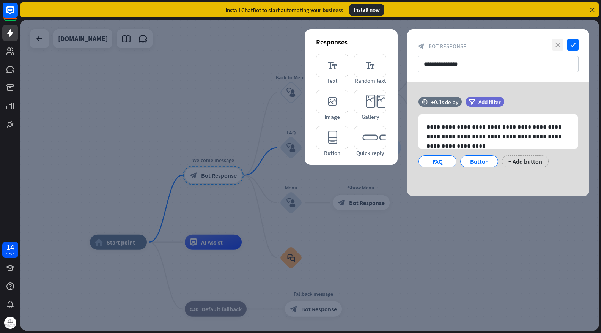
click at [556, 49] on icon "close" at bounding box center [557, 44] width 11 height 11
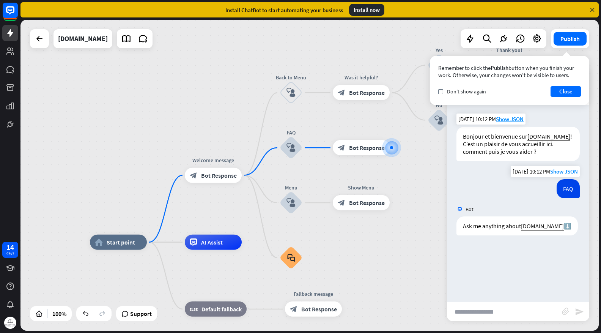
click at [569, 192] on div "FAQ" at bounding box center [568, 188] width 23 height 19
click at [525, 187] on div "FAQ [DATE] 10:12 PM Show JSON" at bounding box center [518, 190] width 142 height 23
click at [578, 88] on button "Close" at bounding box center [566, 91] width 30 height 11
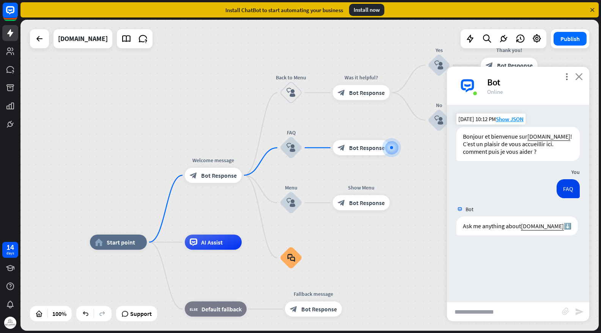
click at [577, 77] on icon "close" at bounding box center [579, 76] width 8 height 7
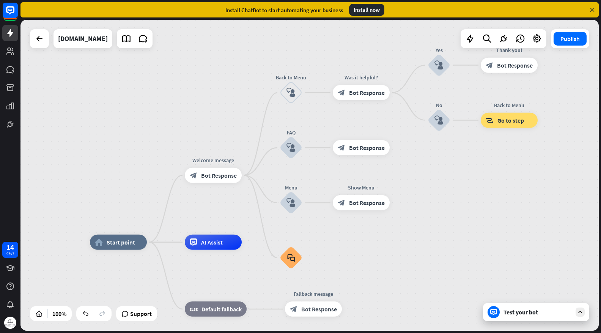
click at [527, 315] on div "Test your bot" at bounding box center [538, 312] width 68 height 8
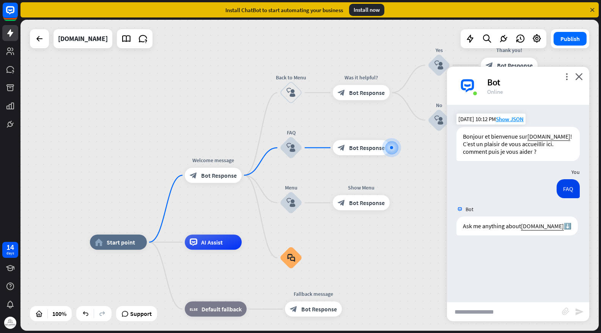
click at [562, 78] on div "Bot" at bounding box center [533, 82] width 93 height 12
click at [566, 79] on icon "more_vert" at bounding box center [566, 76] width 7 height 7
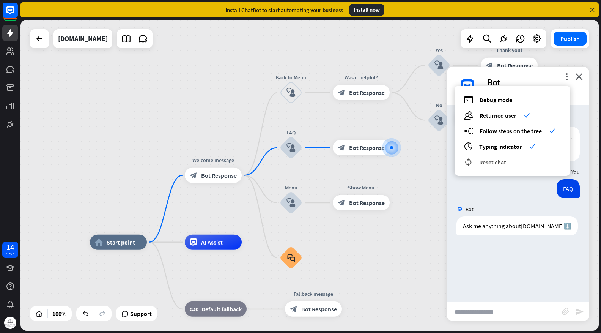
click at [490, 160] on span "Reset chat" at bounding box center [492, 162] width 27 height 8
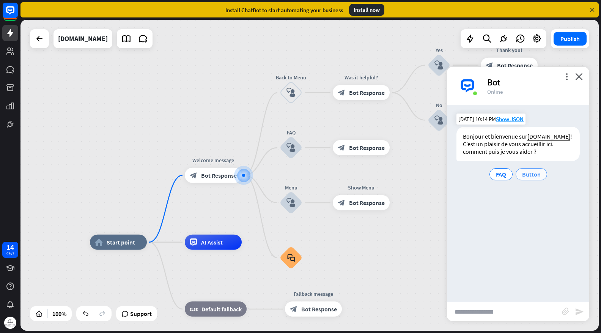
click at [529, 175] on span "Button" at bounding box center [531, 174] width 19 height 8
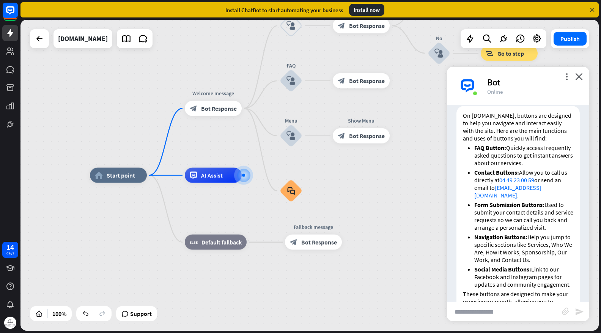
scroll to position [83, 0]
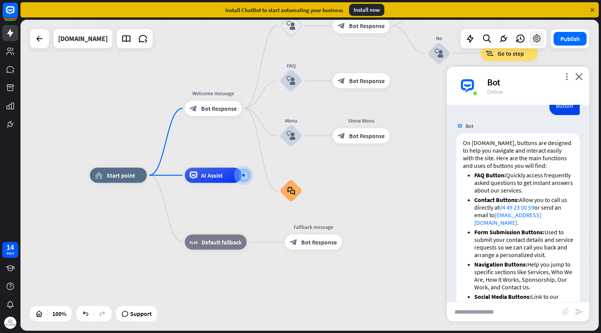
click at [535, 38] on icon at bounding box center [537, 39] width 10 height 10
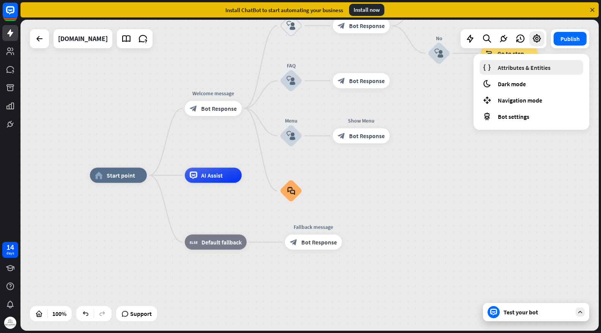
click at [522, 71] on span "Attributes & Entities" at bounding box center [524, 68] width 53 height 8
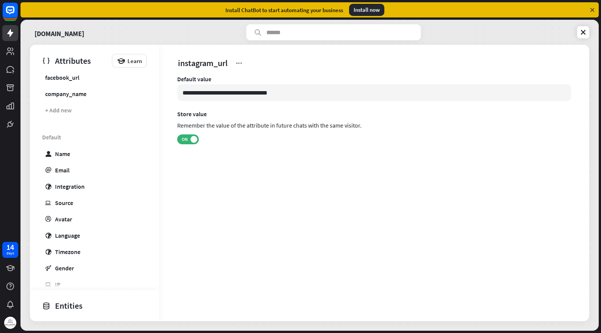
scroll to position [38, 0]
click at [85, 238] on link "globe Language" at bounding box center [93, 234] width 105 height 15
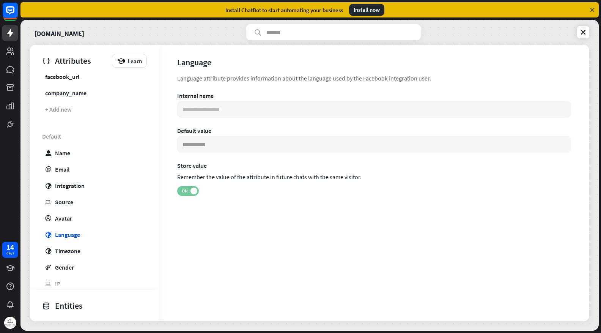
click at [195, 193] on span at bounding box center [194, 190] width 7 height 7
click at [193, 191] on span "OFF" at bounding box center [192, 191] width 12 height 6
click at [233, 118] on div "**********" at bounding box center [374, 154] width 394 height 124
click at [216, 151] on input at bounding box center [374, 144] width 394 height 17
click at [186, 143] on input "*********" at bounding box center [374, 144] width 394 height 17
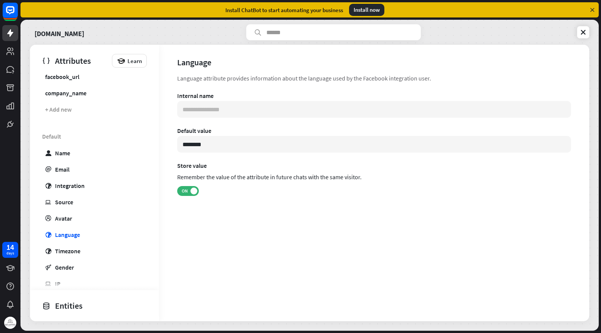
type input "********"
click at [320, 225] on div "**********" at bounding box center [374, 151] width 430 height 154
click at [65, 222] on link "profile Avatar" at bounding box center [93, 218] width 105 height 15
type input "**********"
click at [69, 238] on link "globe Language" at bounding box center [93, 234] width 105 height 15
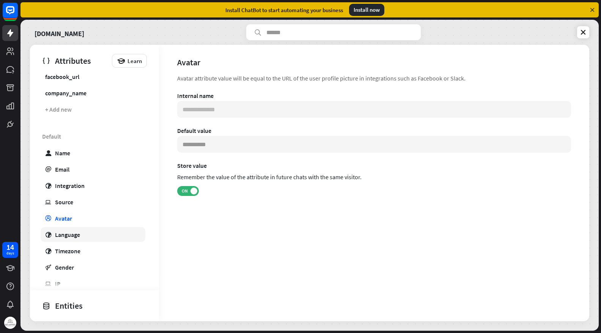
type input "********"
type input "**********"
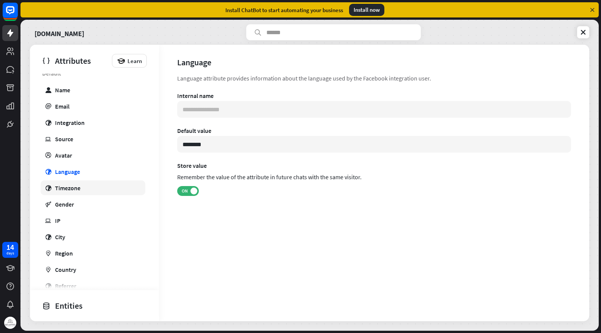
scroll to position [148, 0]
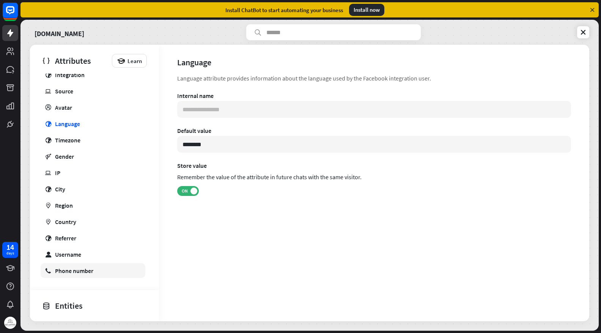
click at [84, 271] on div "Phone number" at bounding box center [74, 271] width 38 height 8
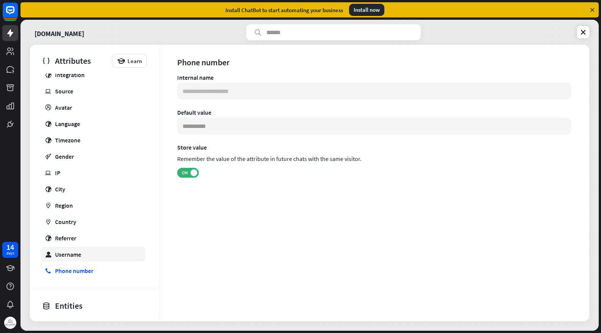
click at [84, 260] on link "user Username" at bounding box center [93, 254] width 105 height 15
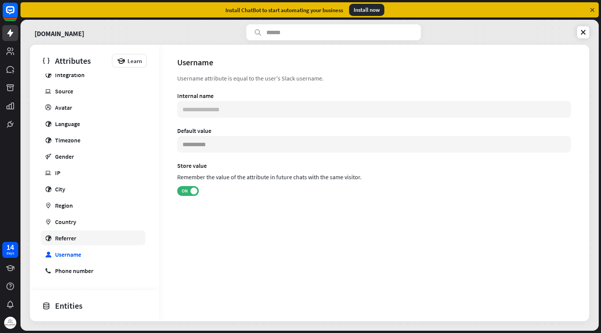
click at [90, 243] on link "globe Referrer" at bounding box center [93, 237] width 105 height 15
type input "**********"
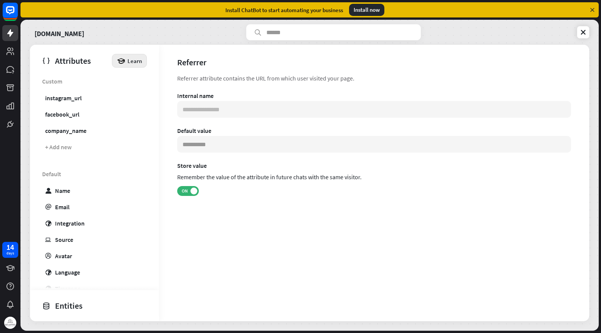
click at [128, 58] on span "Learn" at bounding box center [135, 60] width 14 height 7
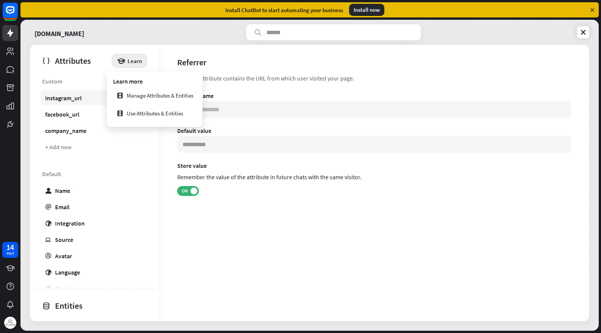
click at [95, 94] on link "instagram_url" at bounding box center [93, 97] width 105 height 15
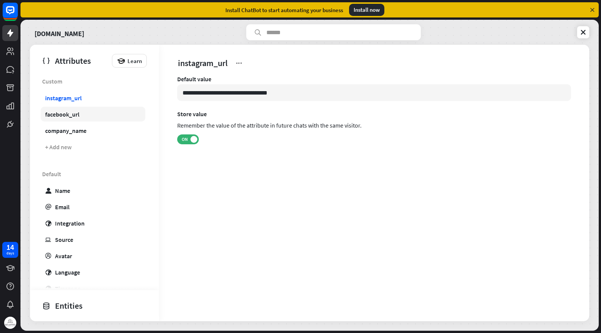
click at [96, 109] on link "facebook_url" at bounding box center [93, 114] width 105 height 15
type input "**********"
click at [592, 36] on div "[DOMAIN_NAME] Attributes Learn Custom instagram_url facebook_url company_name +…" at bounding box center [309, 175] width 578 height 311
click at [588, 35] on link at bounding box center [583, 32] width 12 height 12
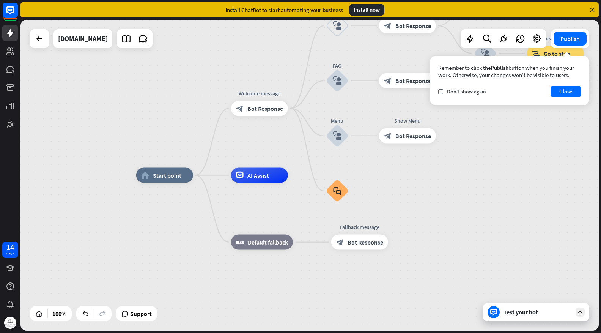
click at [543, 308] on div "Test your bot" at bounding box center [538, 312] width 68 height 8
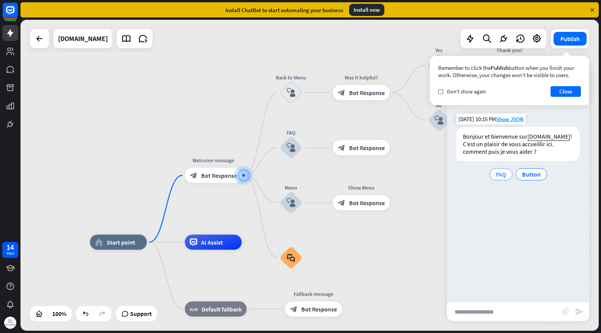
click at [504, 175] on span "FAQ" at bounding box center [501, 174] width 10 height 8
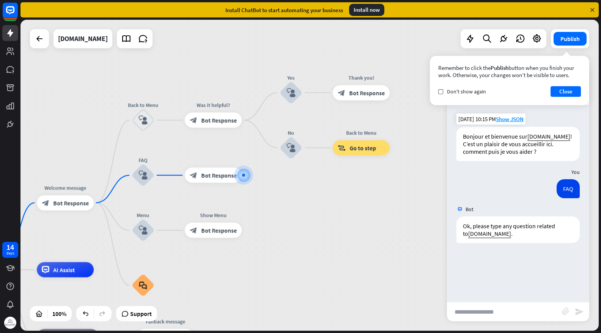
click at [495, 311] on input "text" at bounding box center [504, 311] width 115 height 19
type input "**********"
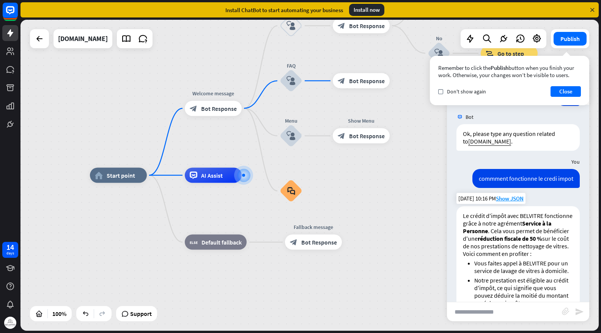
scroll to position [87, 0]
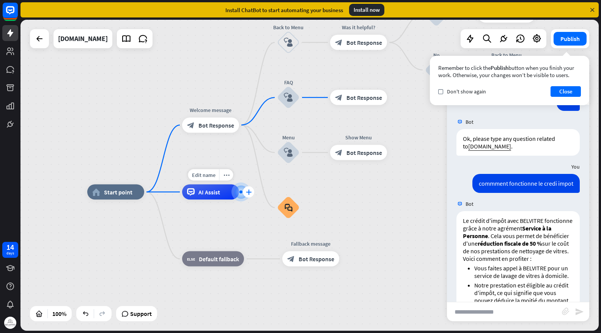
click at [250, 192] on icon "plus" at bounding box center [249, 191] width 6 height 5
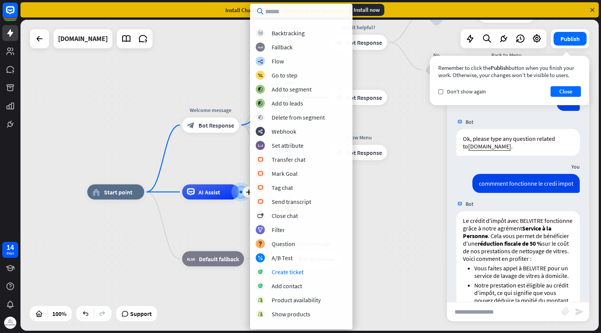
scroll to position [0, 0]
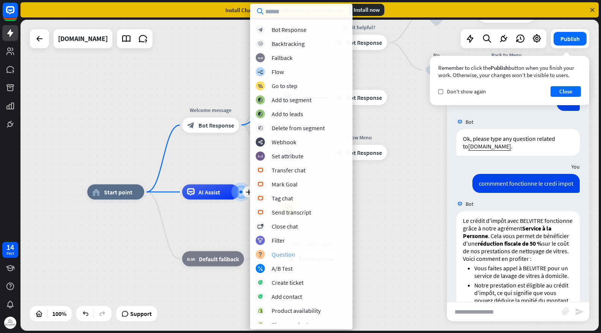
click at [290, 251] on div "Question" at bounding box center [284, 255] width 24 height 8
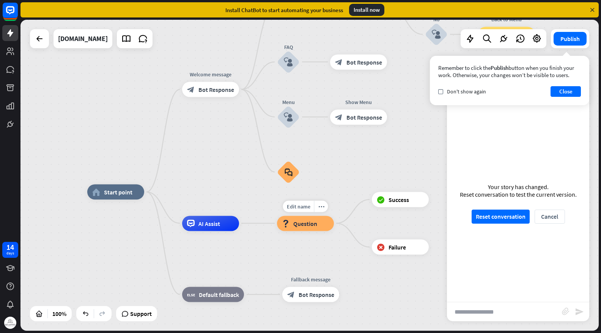
click at [304, 225] on span "Question" at bounding box center [305, 223] width 24 height 8
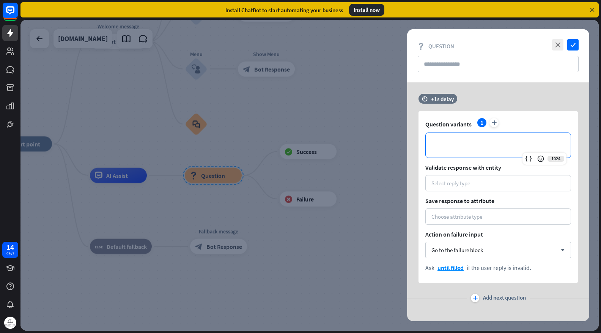
click at [474, 142] on p "**********" at bounding box center [498, 144] width 130 height 9
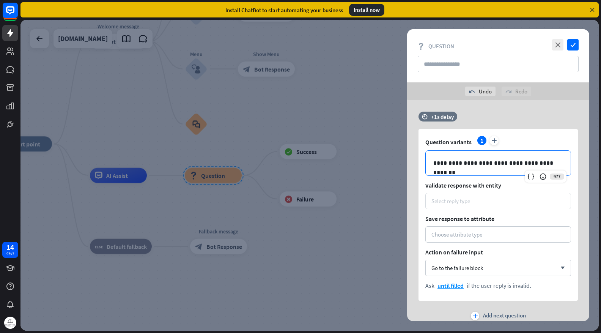
click at [472, 204] on div "Select reply type" at bounding box center [499, 200] width 134 height 7
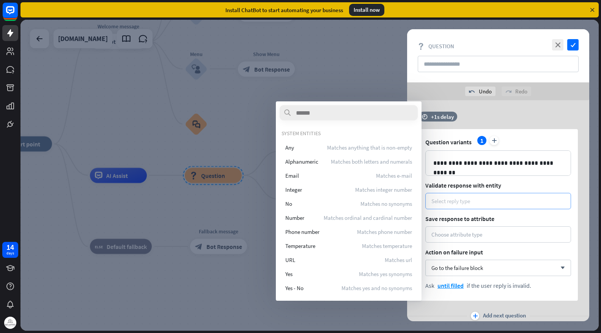
click at [504, 204] on div "Select reply type" at bounding box center [499, 200] width 134 height 7
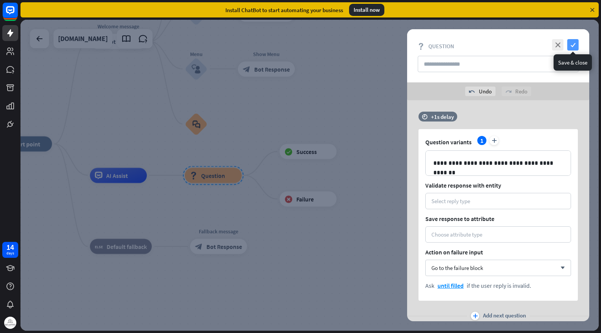
click at [573, 47] on icon "check" at bounding box center [572, 44] width 11 height 11
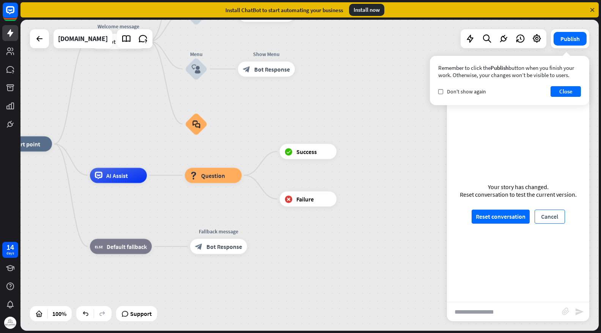
click at [555, 212] on button "Cancel" at bounding box center [550, 217] width 30 height 14
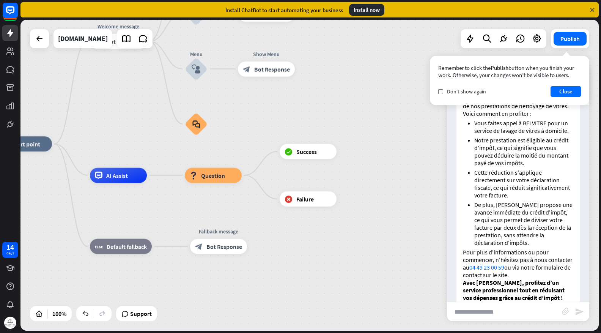
scroll to position [264, 0]
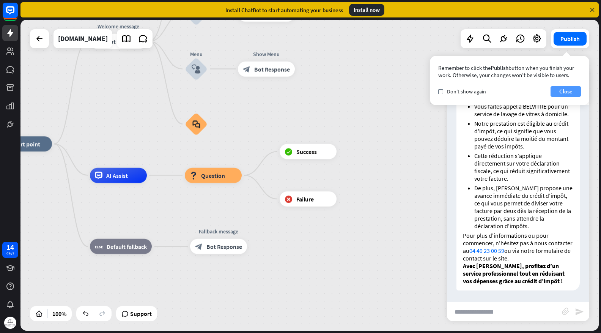
click at [561, 89] on button "Close" at bounding box center [566, 91] width 30 height 11
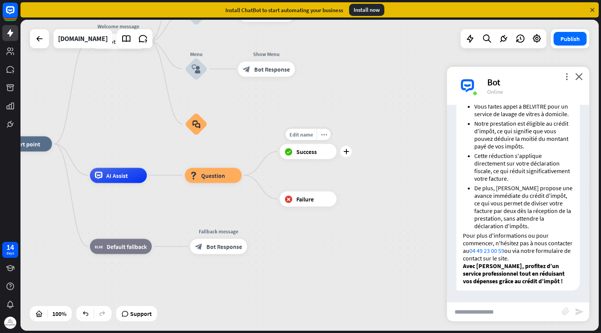
click at [297, 155] on span "Success" at bounding box center [306, 152] width 20 height 8
click at [323, 150] on div "block_success Success" at bounding box center [308, 151] width 57 height 15
click at [349, 153] on div "plus" at bounding box center [345, 151] width 11 height 11
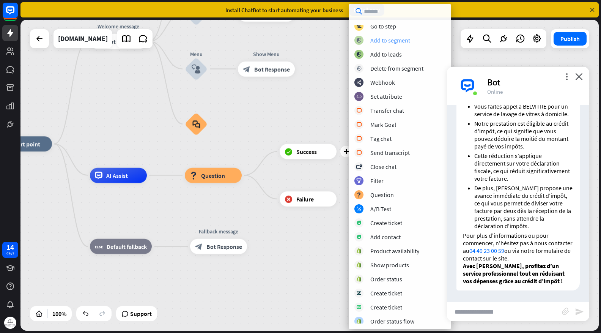
scroll to position [76, 0]
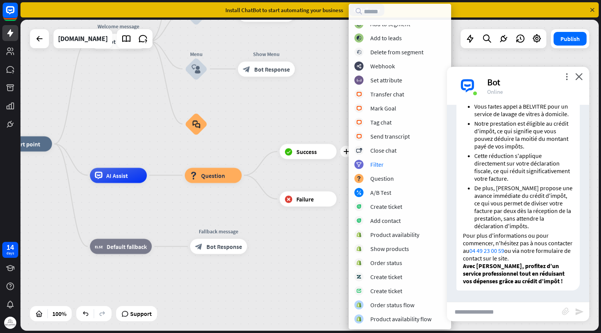
click at [321, 236] on div "home_2 Start point Welcome message block_bot_response Bot Response Back to Menu…" at bounding box center [284, 299] width 578 height 311
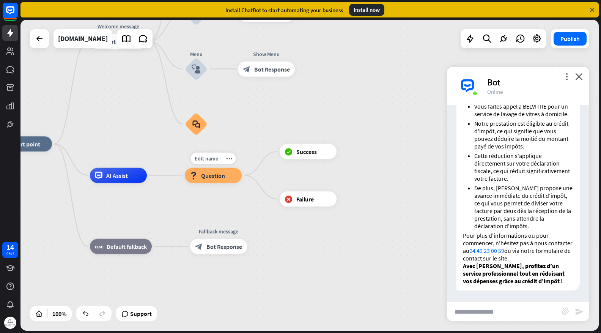
click at [227, 182] on div "block_question Question" at bounding box center [213, 175] width 57 height 15
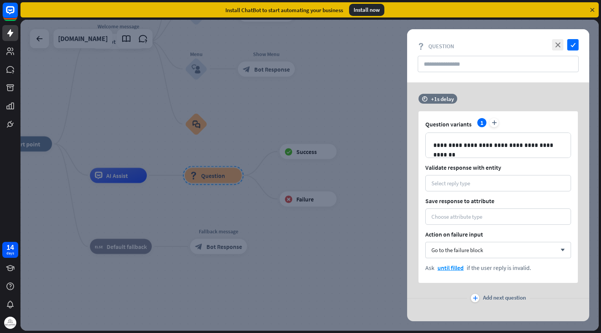
click at [243, 205] on div at bounding box center [309, 175] width 578 height 311
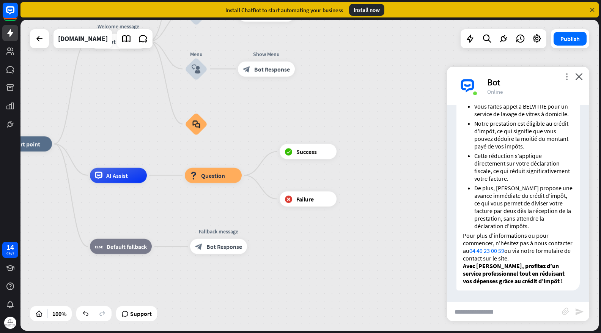
click at [569, 79] on icon "more_vert" at bounding box center [566, 76] width 7 height 7
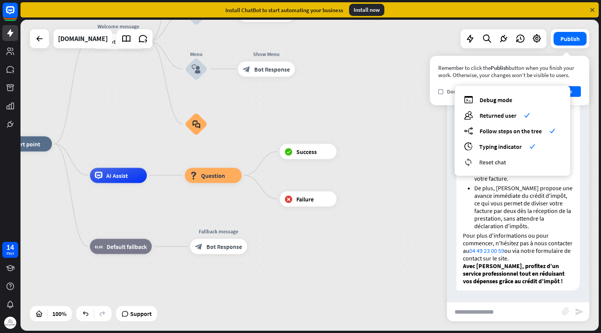
click at [502, 165] on span "Reset chat" at bounding box center [492, 162] width 27 height 8
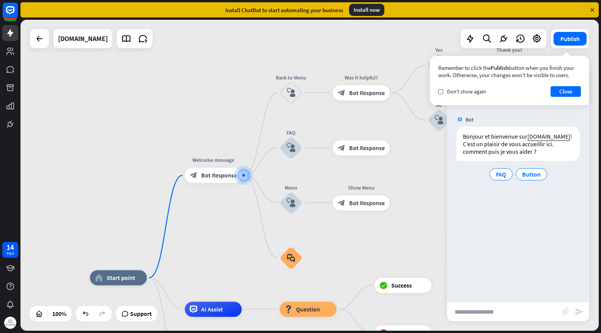
click at [488, 316] on input "text" at bounding box center [504, 311] width 115 height 19
type input "**********"
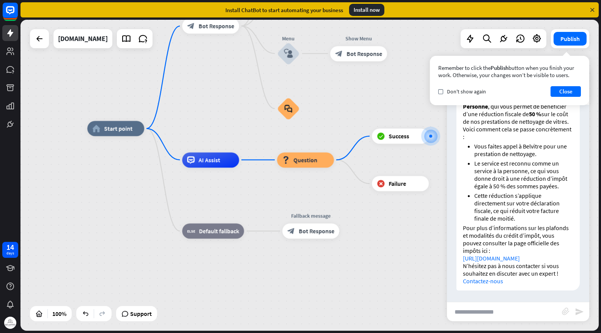
scroll to position [142, 0]
click at [492, 285] on link "Contactez-nous" at bounding box center [483, 281] width 40 height 8
click at [563, 87] on button "Close" at bounding box center [566, 91] width 30 height 11
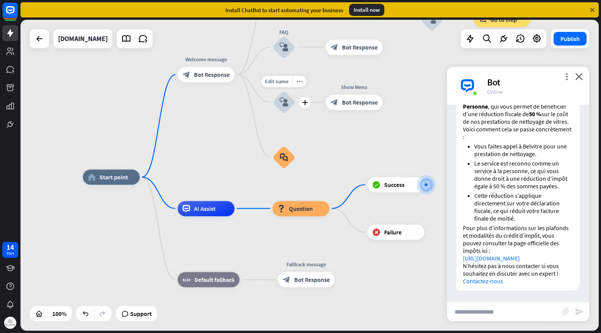
click at [289, 108] on div "block_user_input" at bounding box center [284, 102] width 23 height 23
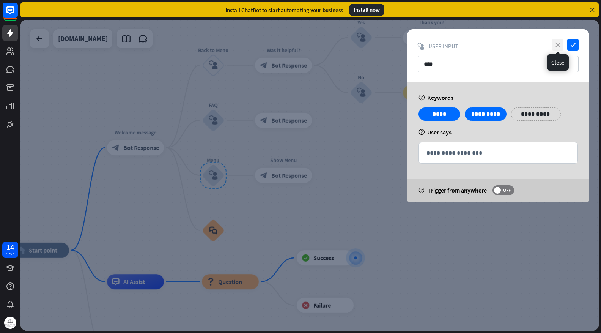
click at [559, 47] on icon "close" at bounding box center [557, 44] width 11 height 11
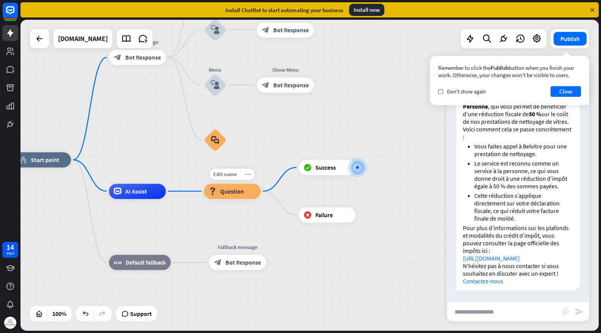
click at [250, 174] on icon "more_horiz" at bounding box center [248, 174] width 6 height 6
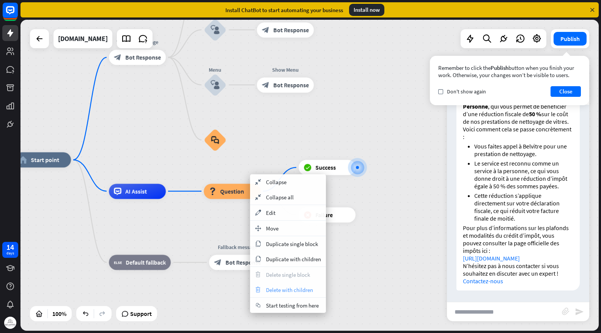
click at [293, 292] on span "Delete with children" at bounding box center [289, 289] width 47 height 7
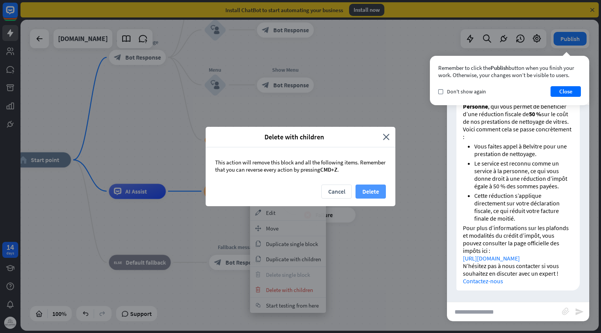
click at [374, 192] on button "Delete" at bounding box center [371, 191] width 30 height 14
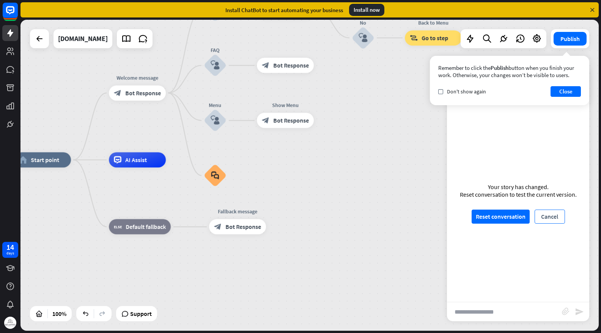
click at [550, 217] on button "Cancel" at bounding box center [550, 217] width 30 height 14
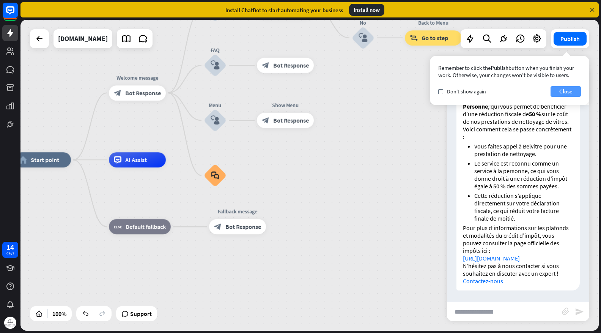
click at [565, 91] on button "Close" at bounding box center [566, 91] width 30 height 11
